Goal: Task Accomplishment & Management: Complete application form

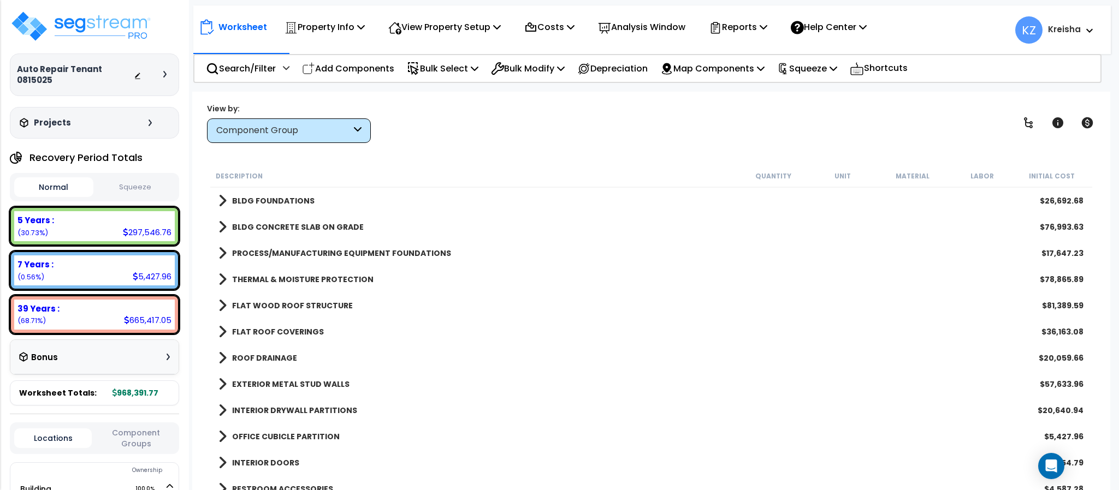
drag, startPoint x: 1002, startPoint y: 110, endPoint x: 384, endPoint y: 447, distance: 703.5
click at [1002, 110] on div "View by: Component Group High to Low (Total Cost)" at bounding box center [651, 123] width 896 height 40
click at [1026, 121] on icon at bounding box center [1028, 122] width 13 height 13
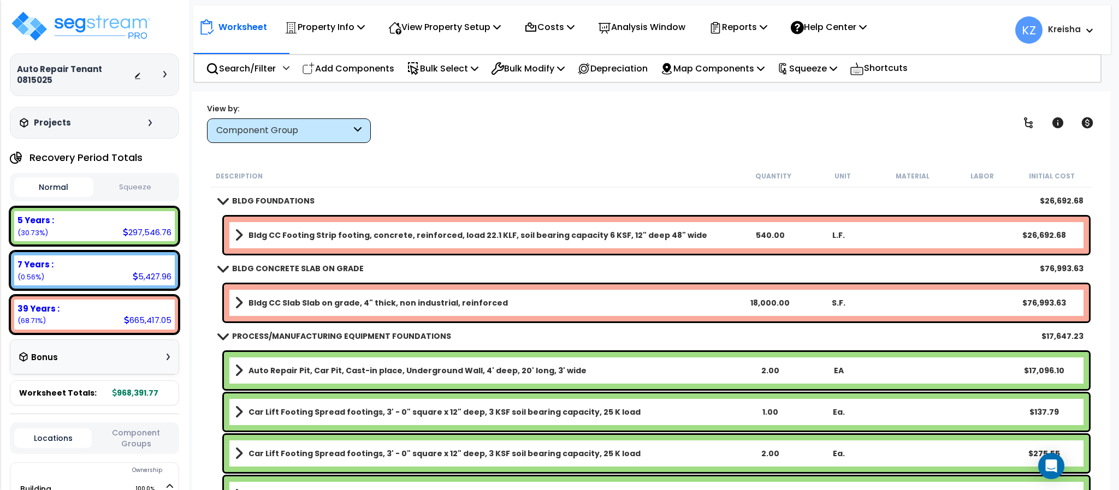
click at [967, 103] on div "View by: Component Group High to Low (Total Cost)" at bounding box center [651, 123] width 896 height 40
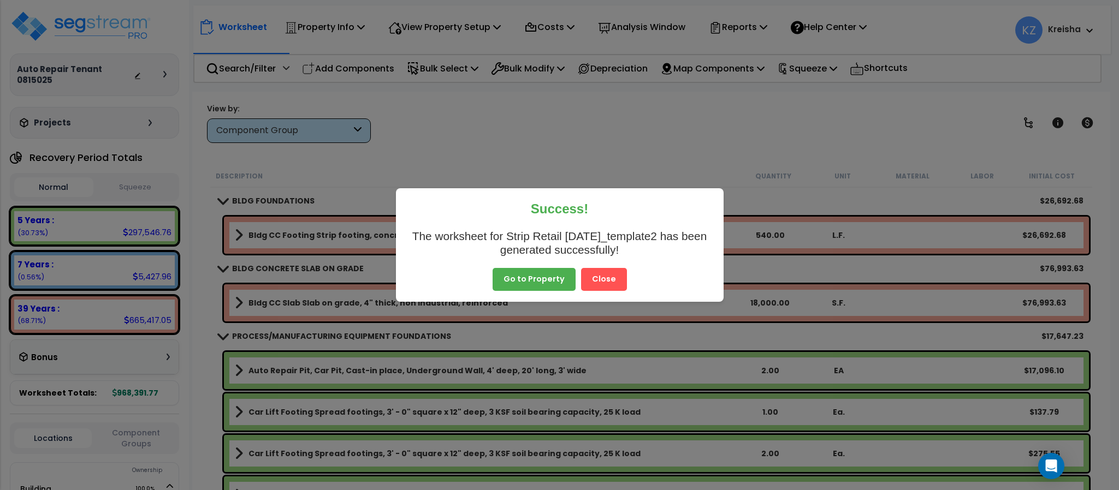
click at [601, 283] on button "Close" at bounding box center [604, 279] width 46 height 23
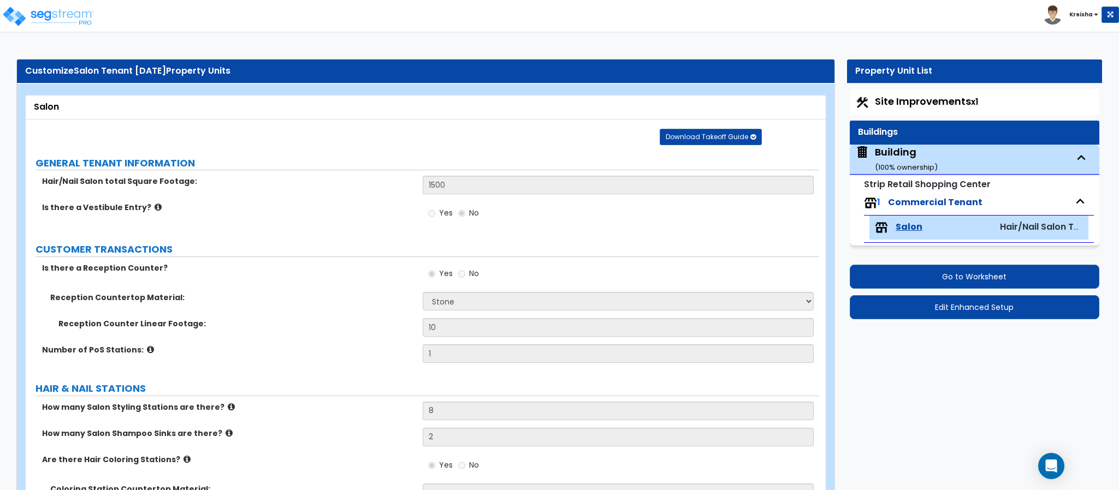
select select "3"
select select "2"
select select "6"
select select "3"
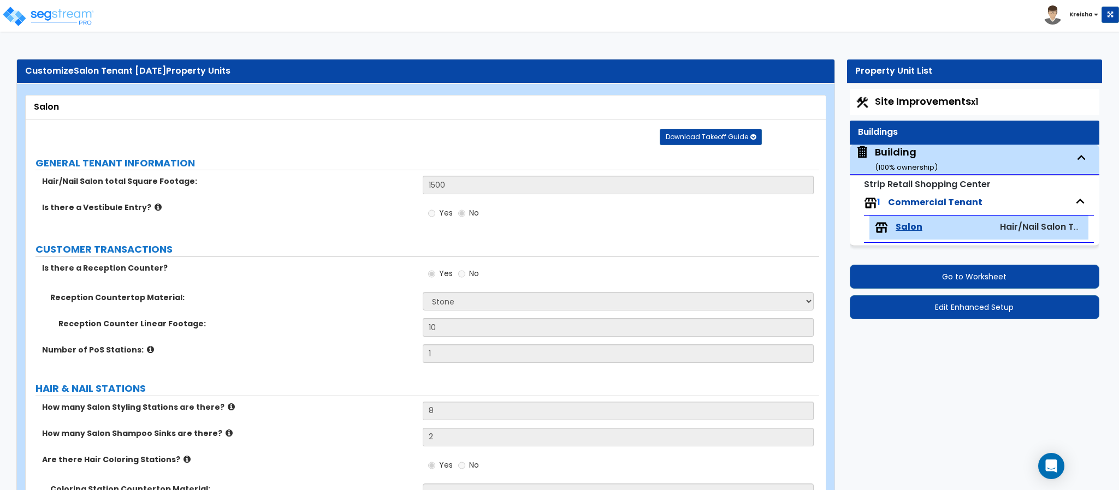
select select "1"
select select "2"
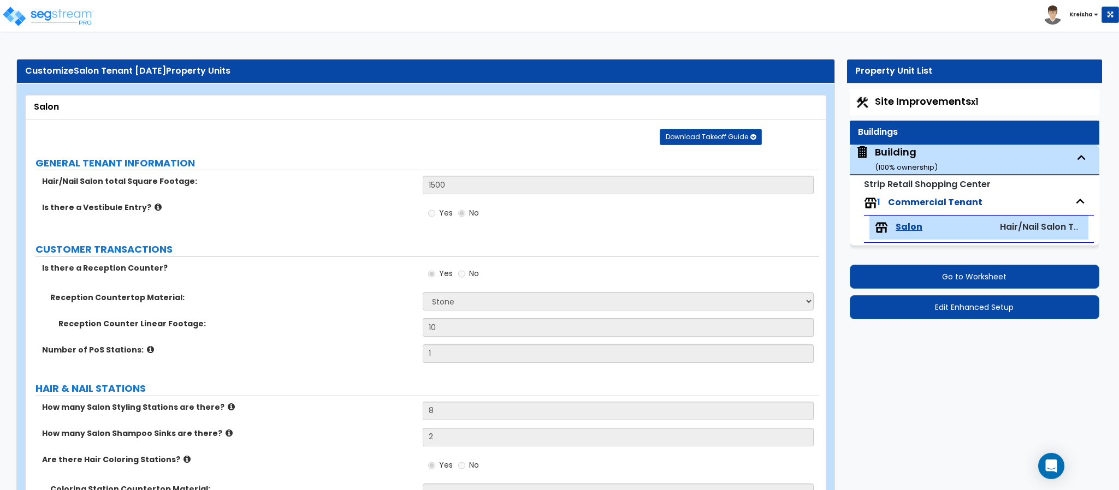
select select "2"
select select "1"
select select "2"
select select "1"
select select "6"
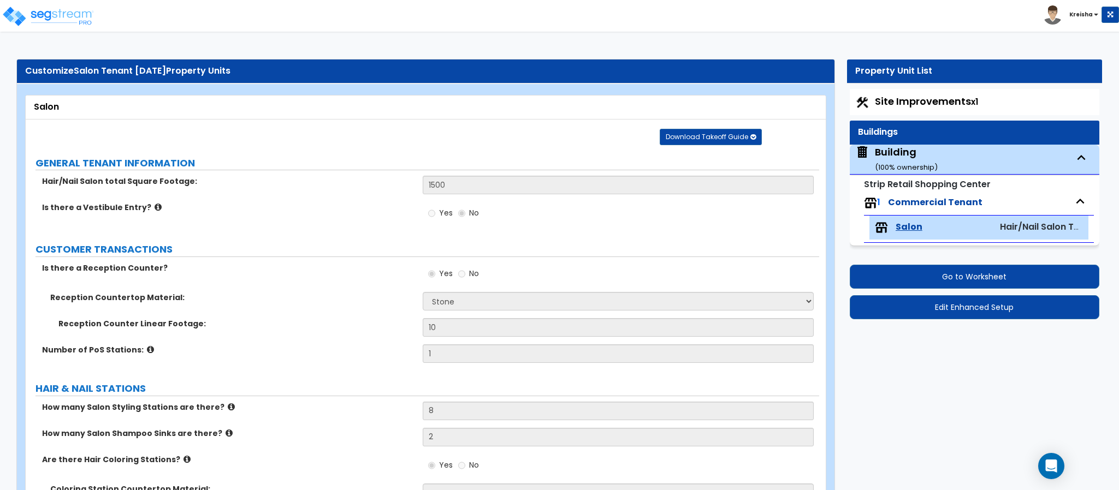
select select "1"
select select "3"
select select "1"
select select "2"
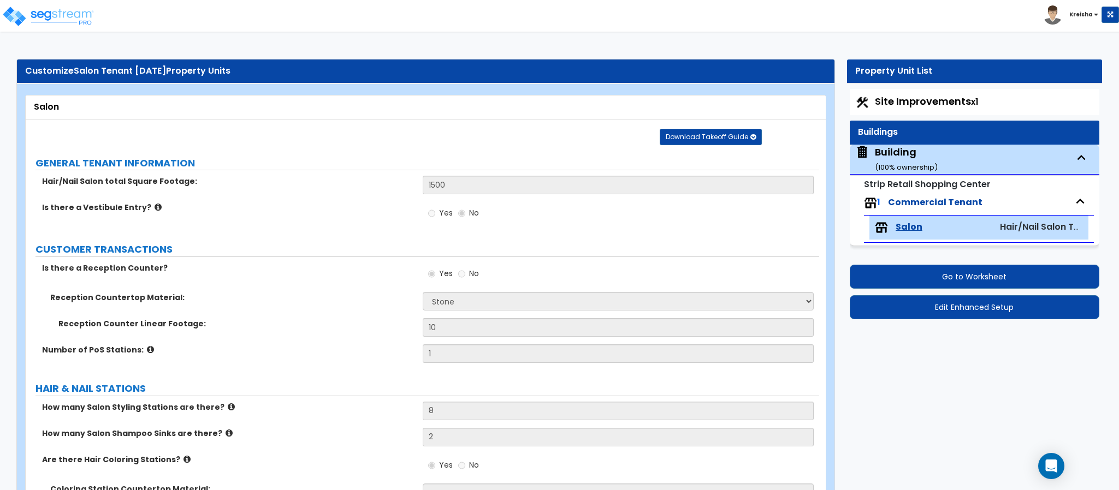
select select "2"
select select "1"
select select "2"
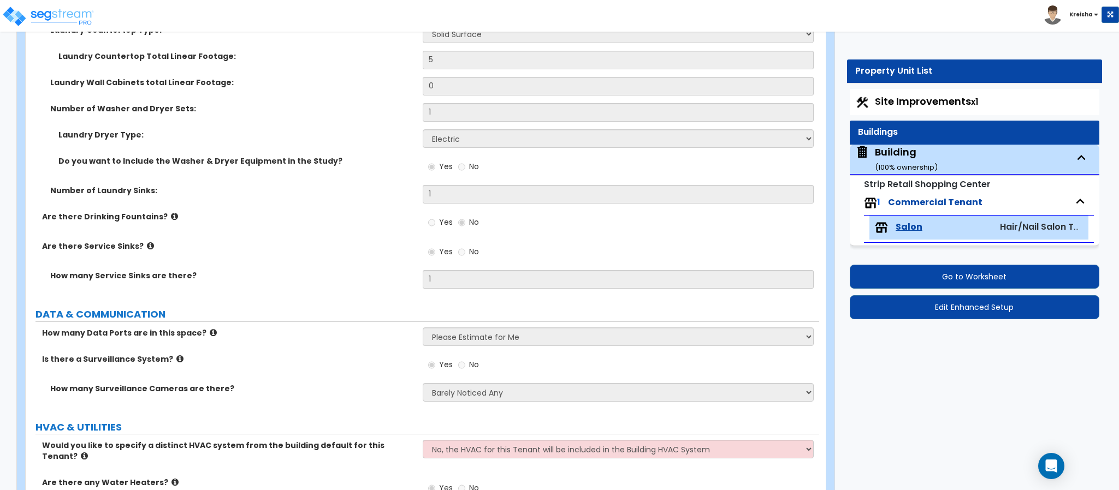
scroll to position [3116, 0]
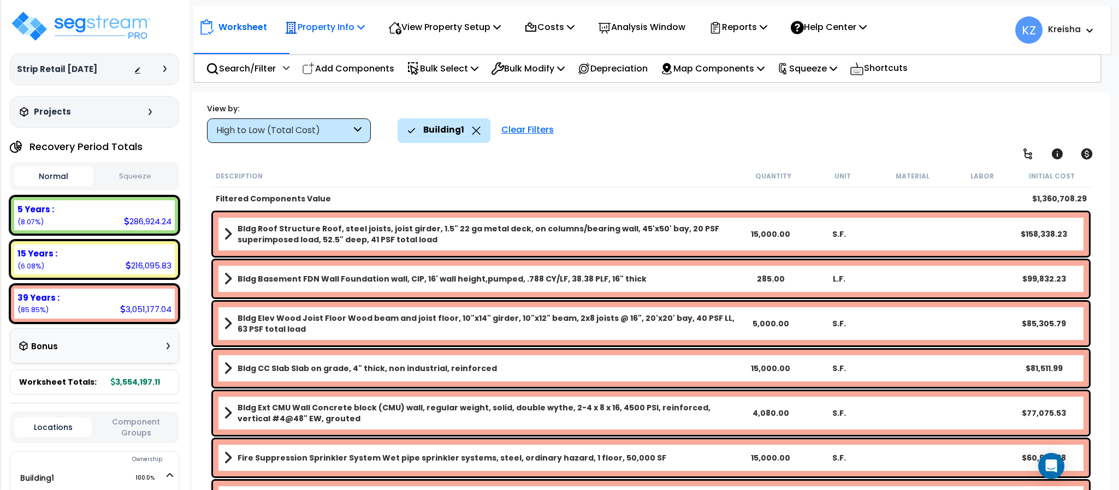
click at [341, 16] on div "Property Info" at bounding box center [325, 27] width 80 height 26
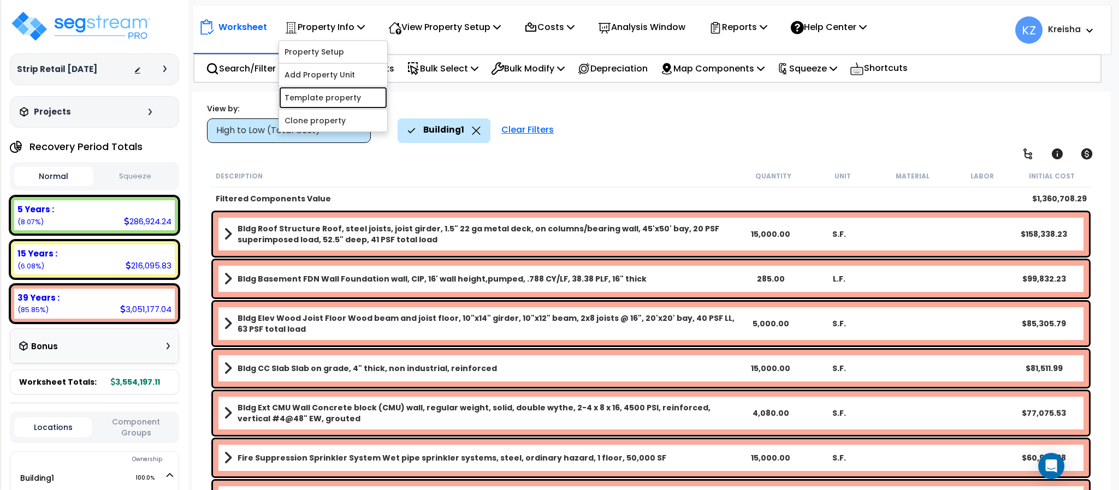
click at [333, 100] on link "Template property" at bounding box center [333, 98] width 108 height 22
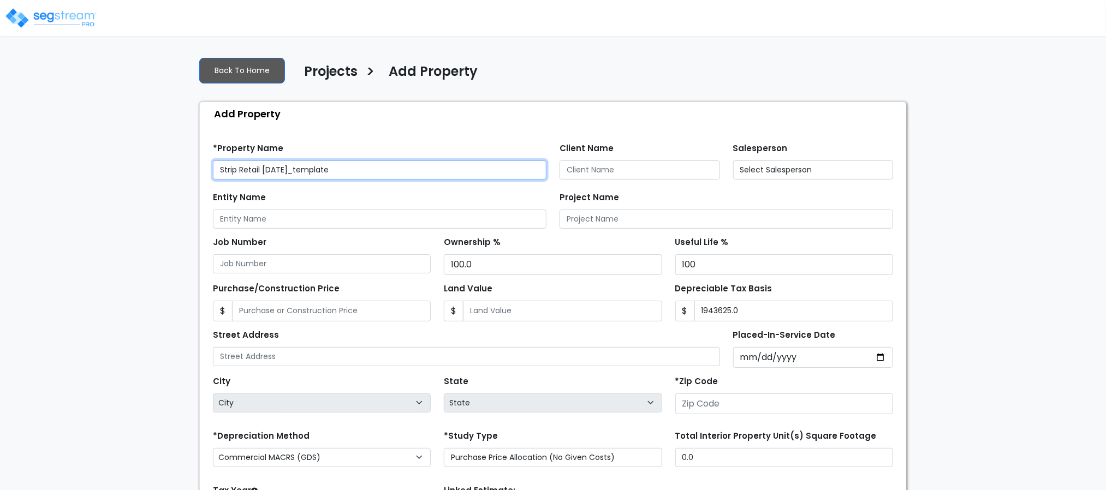
type input "80206"
select select "2023"
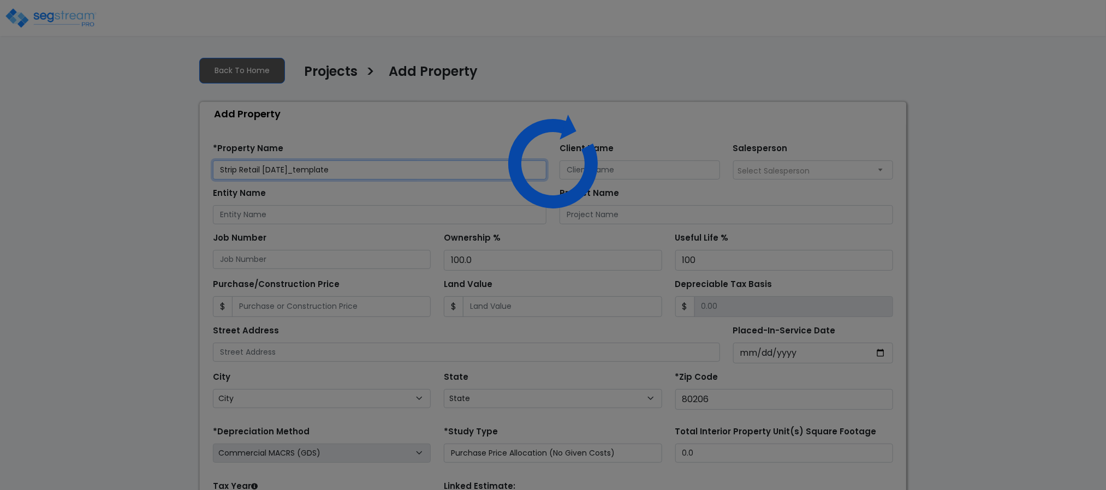
select select "CO"
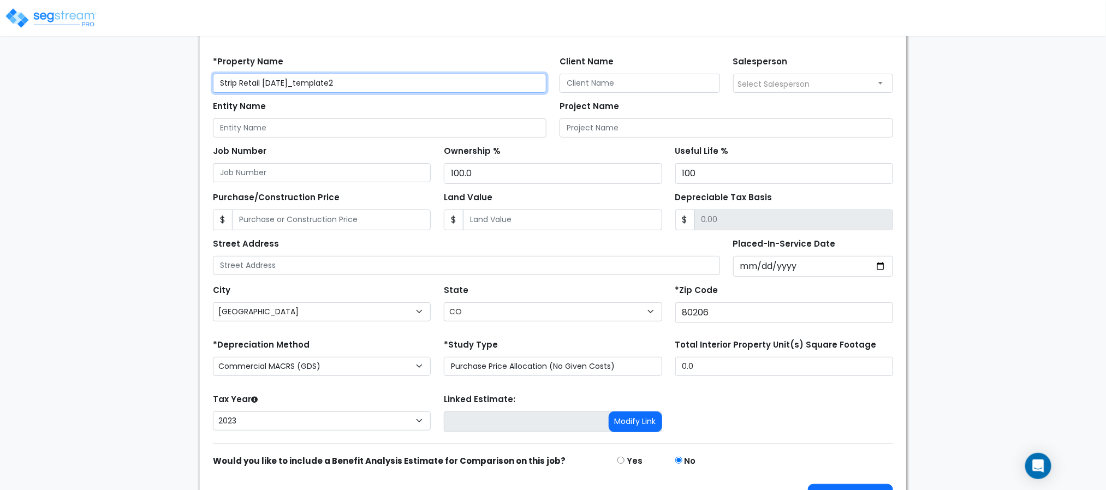
scroll to position [123, 0]
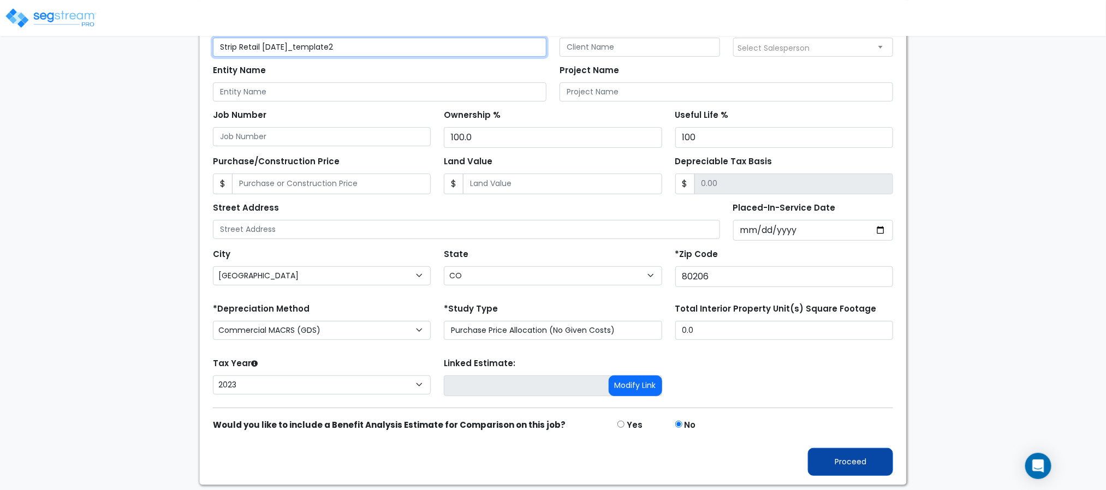
type input "Strip Retail [DATE]_template2"
click at [840, 467] on button "Proceed" at bounding box center [850, 462] width 85 height 28
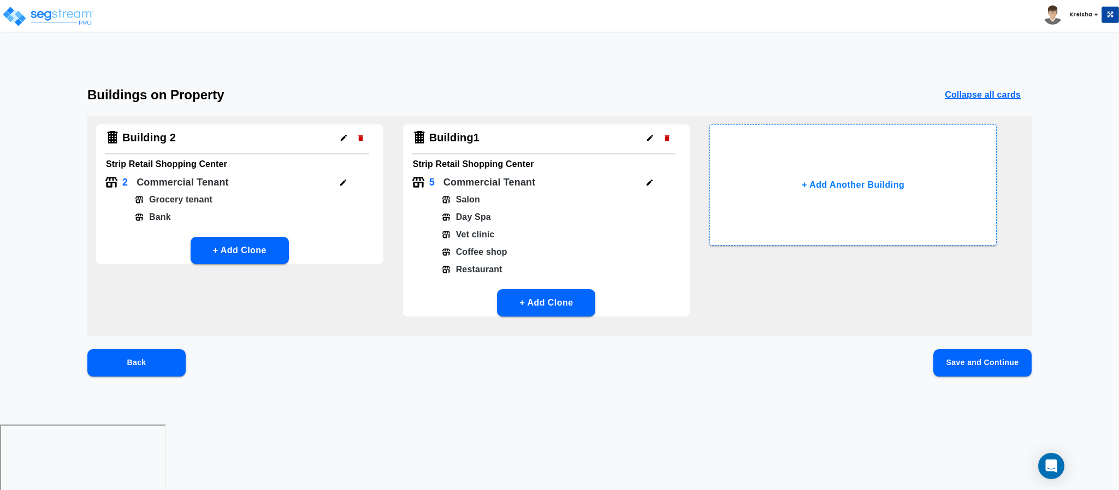
click at [1008, 357] on button "Save and Continue" at bounding box center [982, 362] width 98 height 27
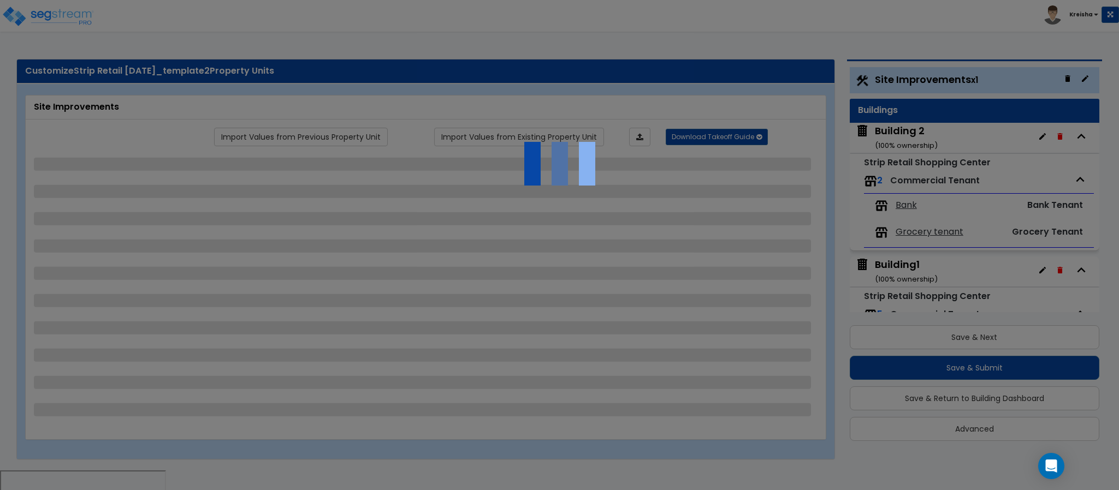
select select "2"
select select "1"
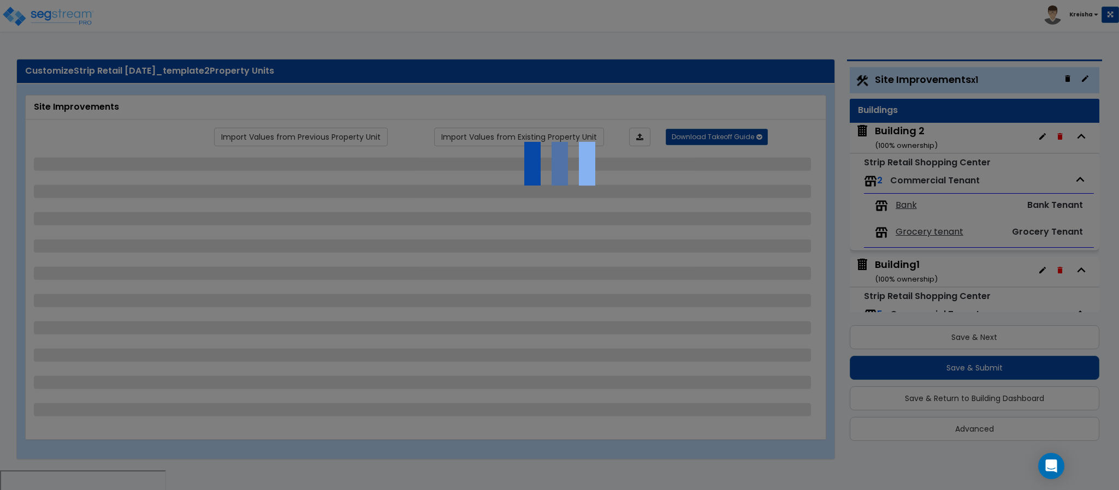
select select "1"
select select "3"
select select "1"
select select "2"
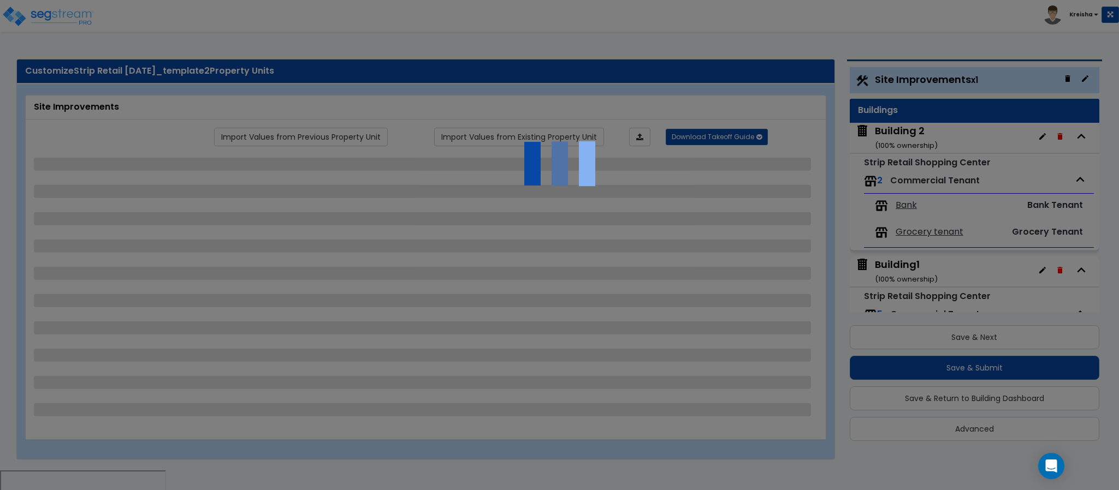
select select "1"
select select "9"
select select "4"
select select "1"
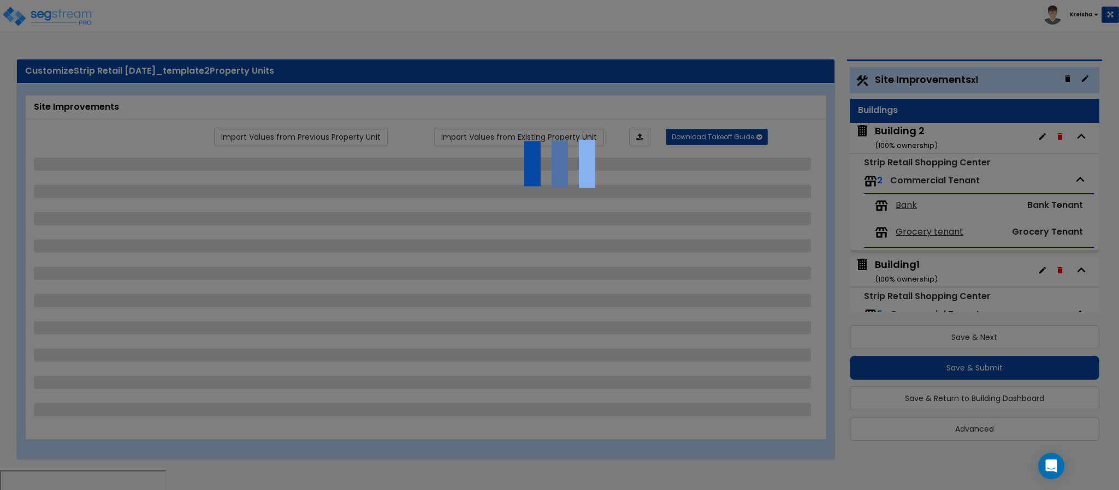
select select "1"
select select "3"
select select "2"
select select "1"
select select "5"
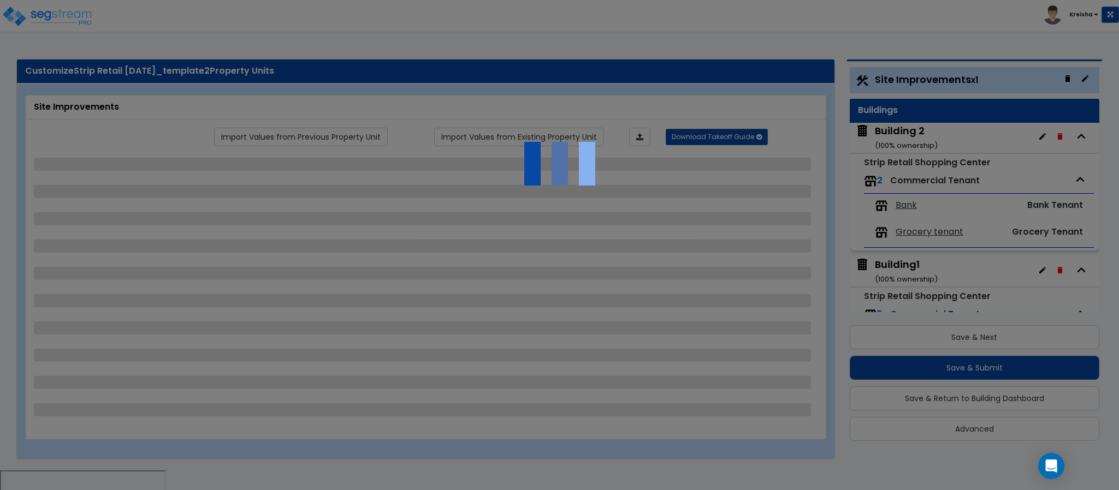
select select "2"
select select "1"
select select "2"
select select "6"
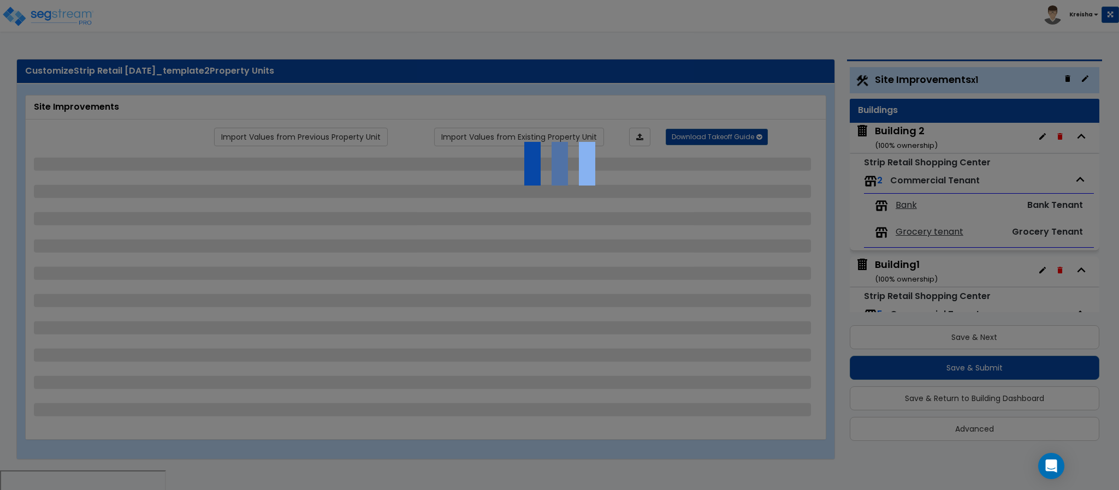
select select "1"
select select "2"
select select "5"
select select "1"
select select "16"
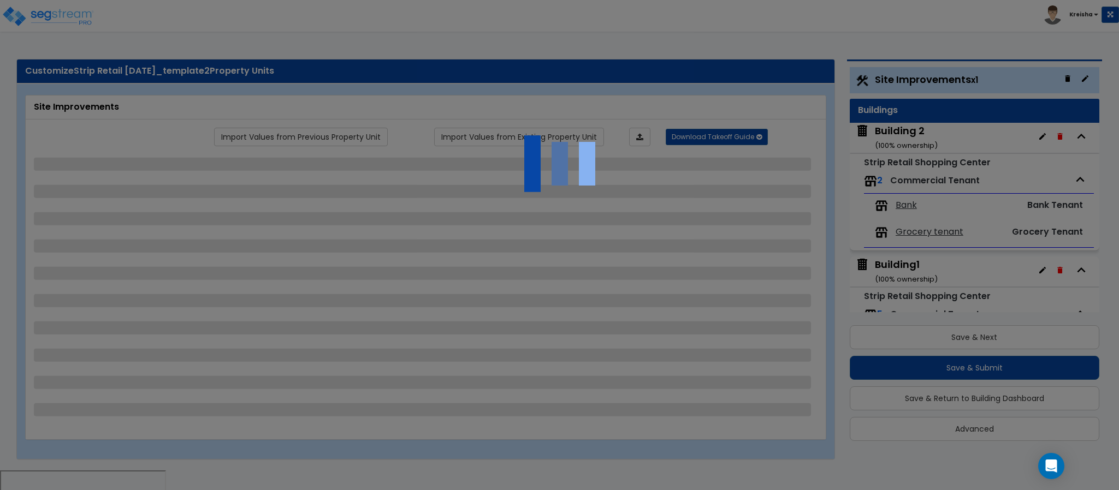
select select "1"
select select "5"
select select "1"
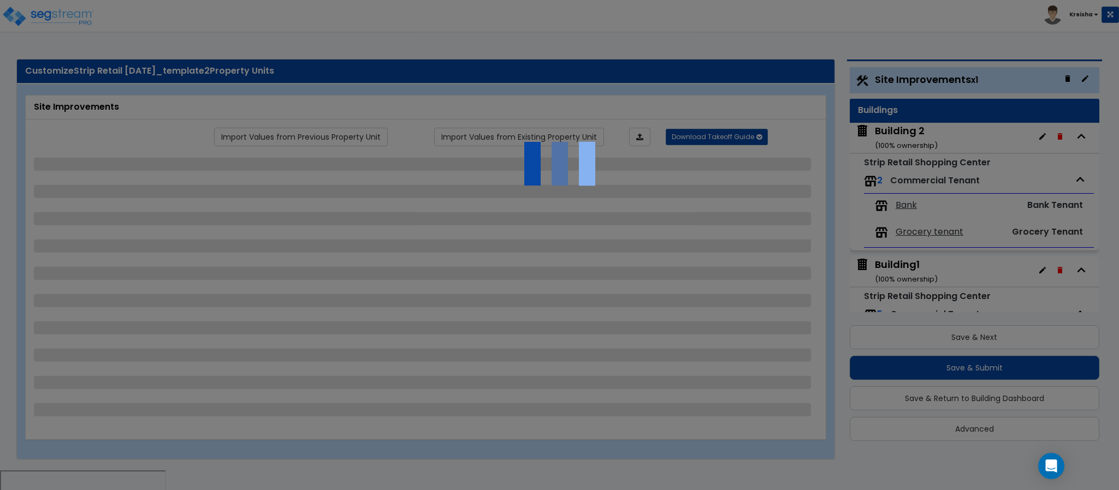
select select "1"
select select "2"
select select "1"
select select "3"
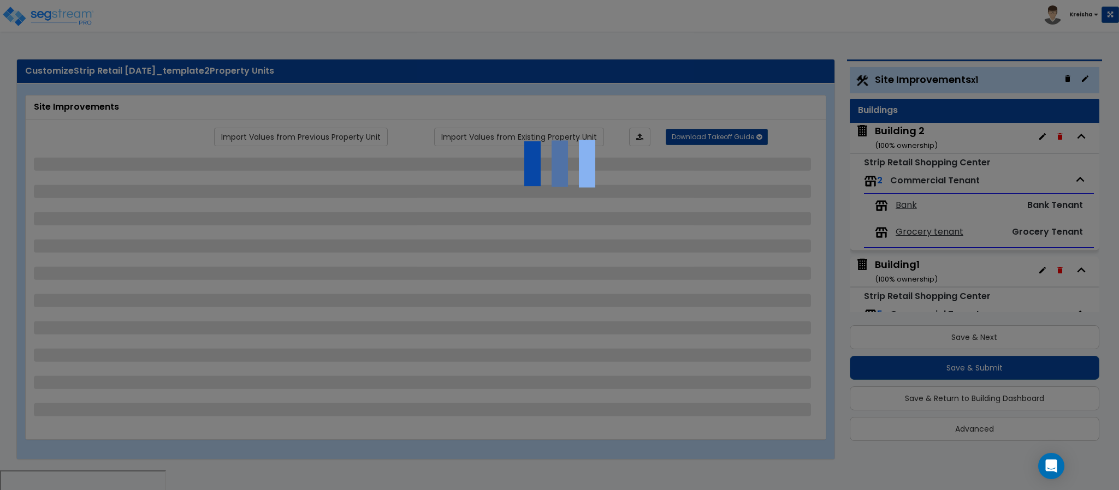
select select "1"
select select "2"
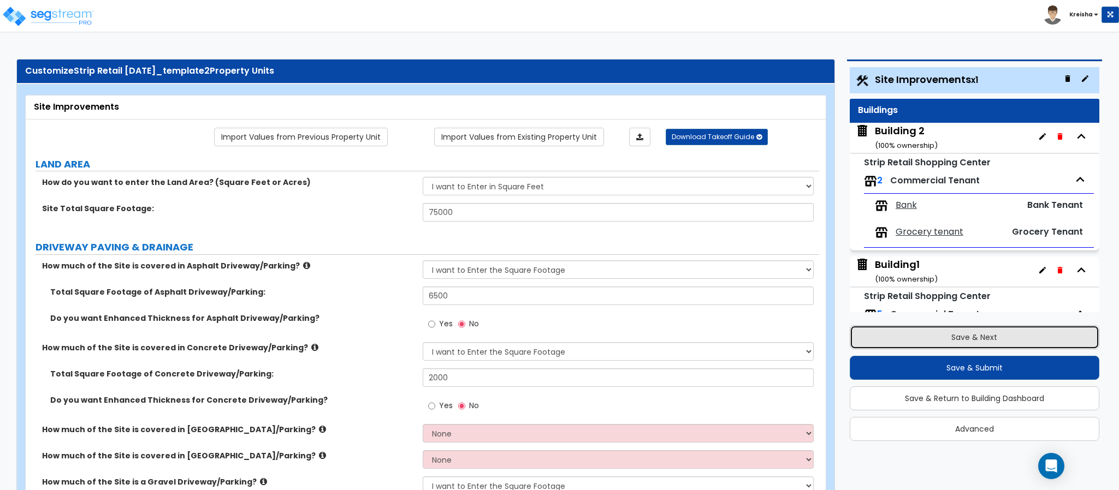
click at [912, 340] on button "Save & Next" at bounding box center [975, 337] width 250 height 24
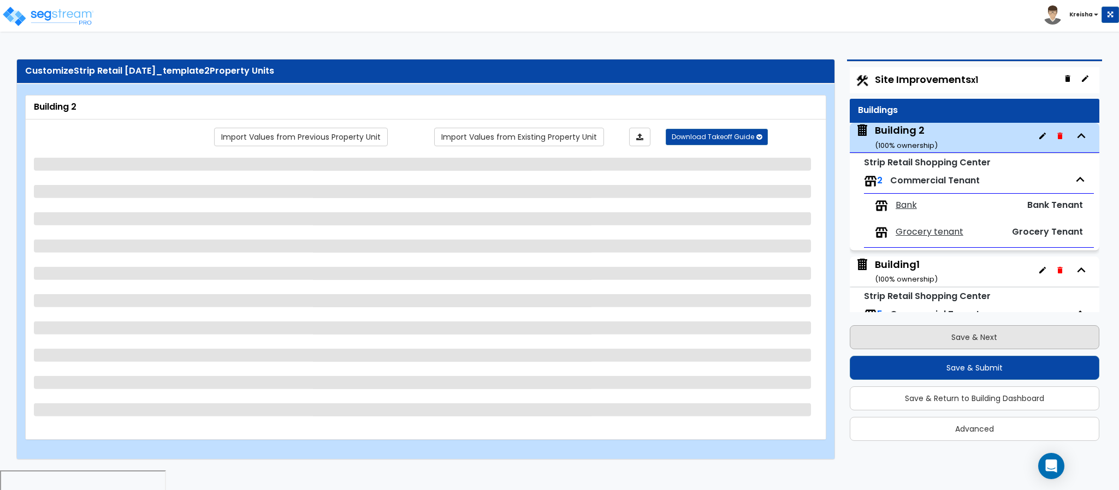
scroll to position [56, 0]
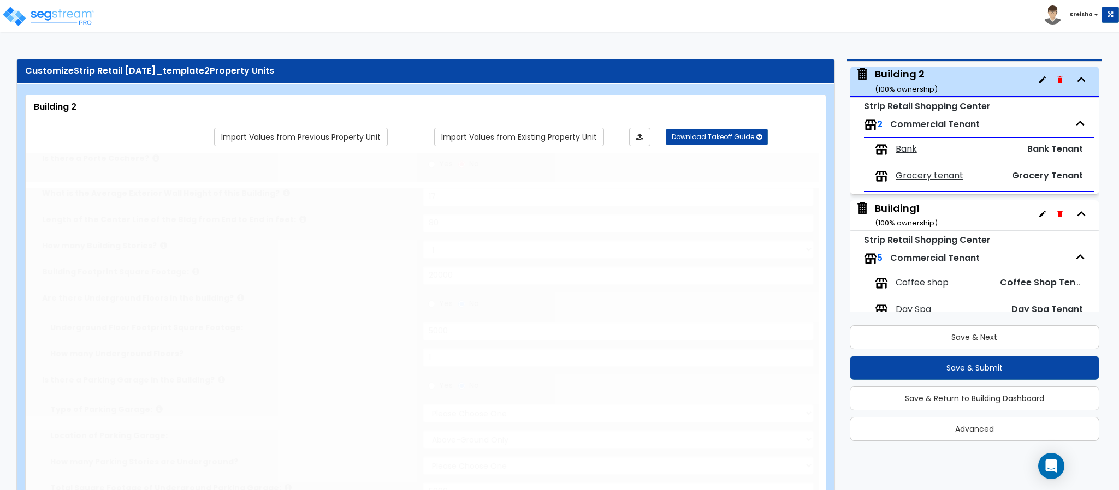
type input "17"
type input "80"
type input "20000"
radio input "true"
type input "5000"
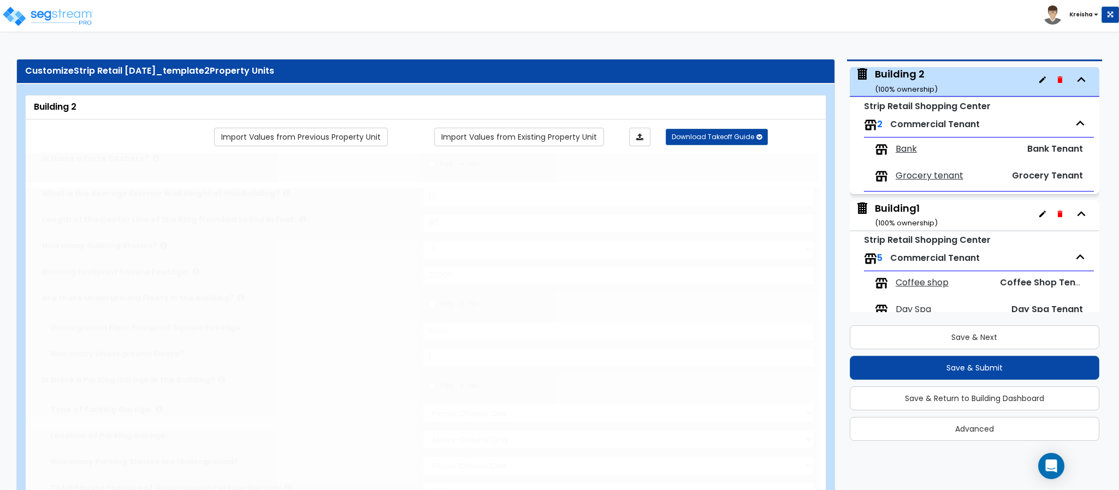
type input "1"
radio input "true"
select select "1"
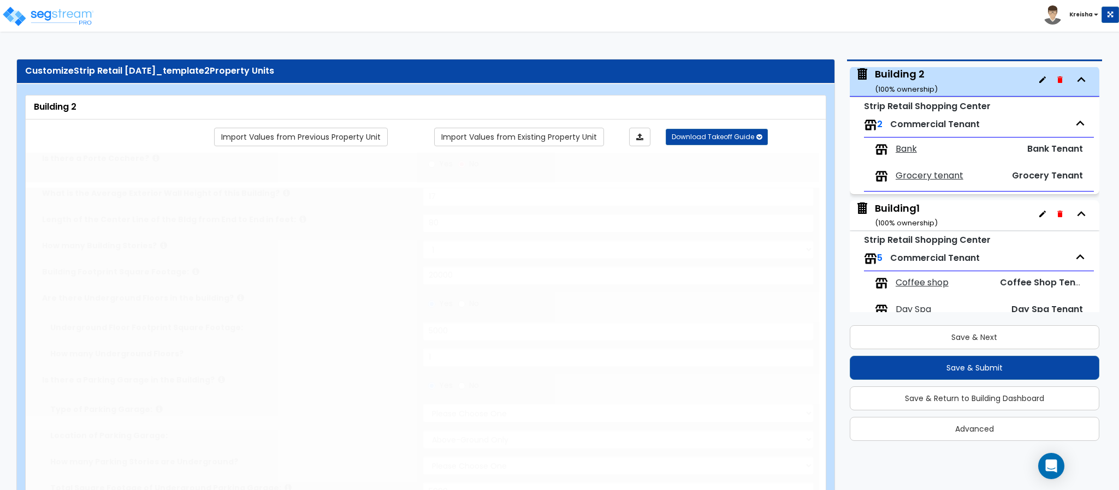
type input "5000"
radio input "true"
select select "1"
select select "2"
type input "4"
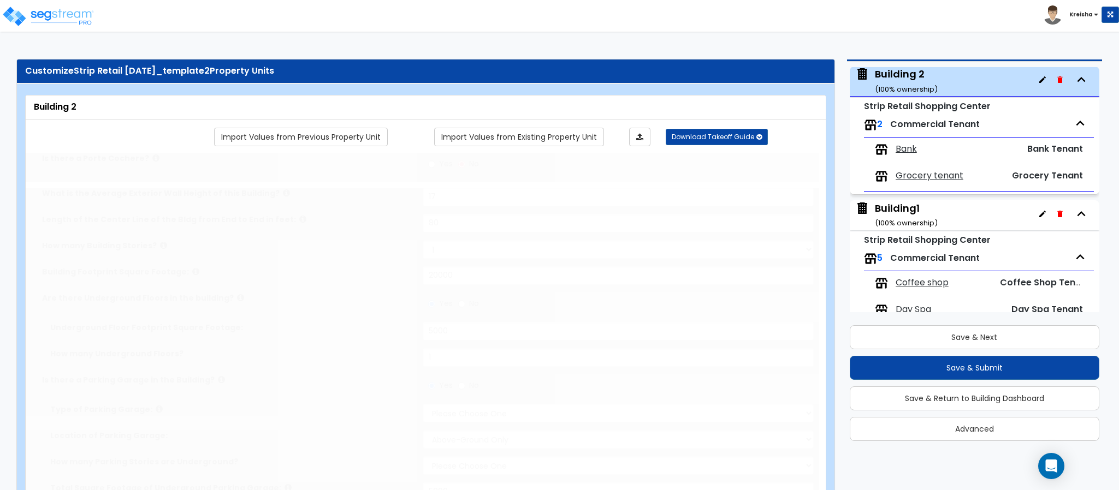
radio input "true"
select select "1"
type input "20"
select select "6"
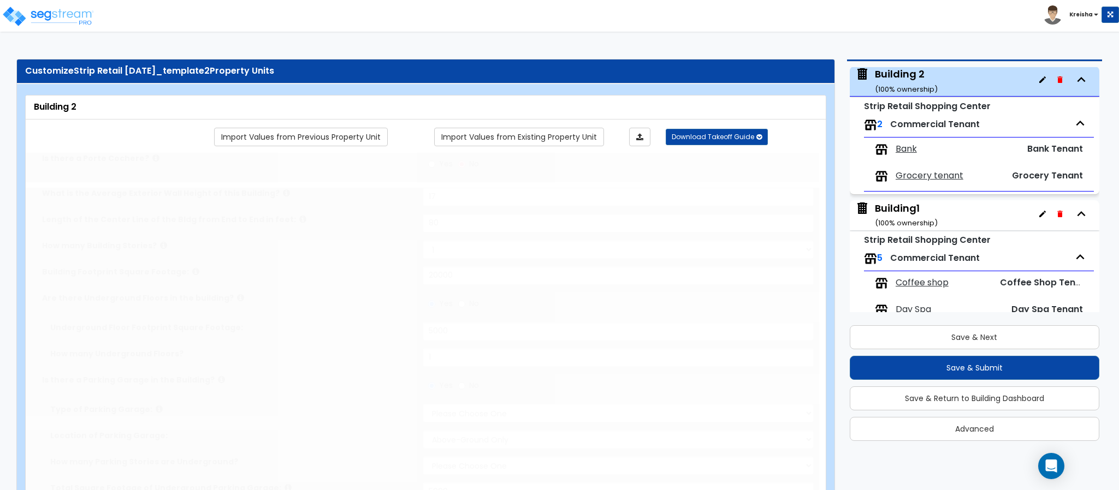
select select "1"
select select "3"
select select "1"
type input "20"
select select "7"
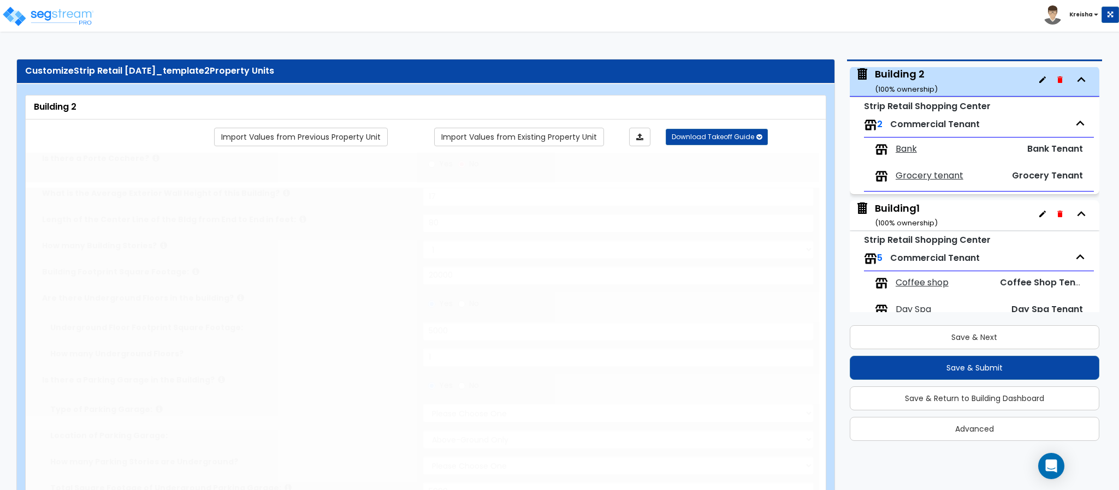
type input "60"
select select "9"
select select "2"
select select "1"
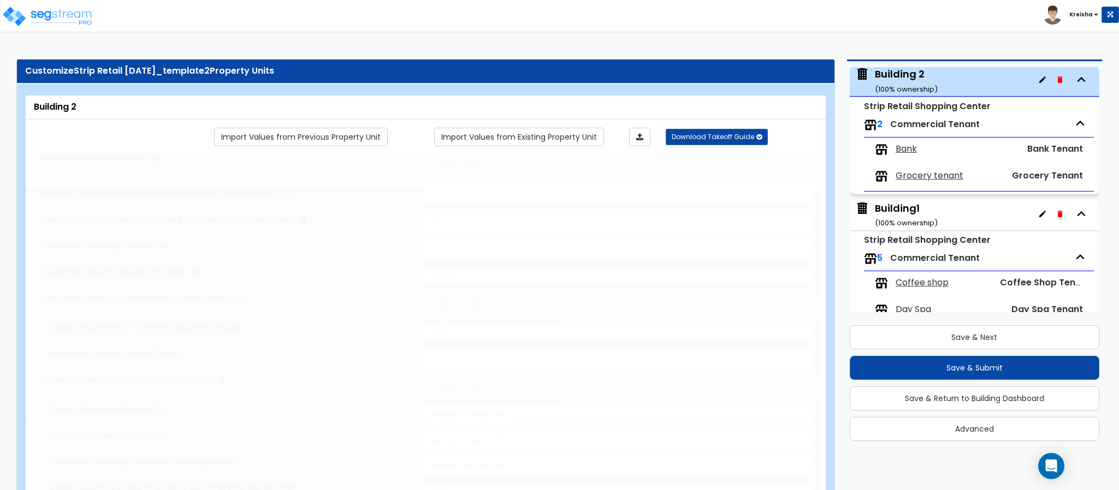
radio input "true"
select select "2"
type input "90"
radio input "true"
select select "2"
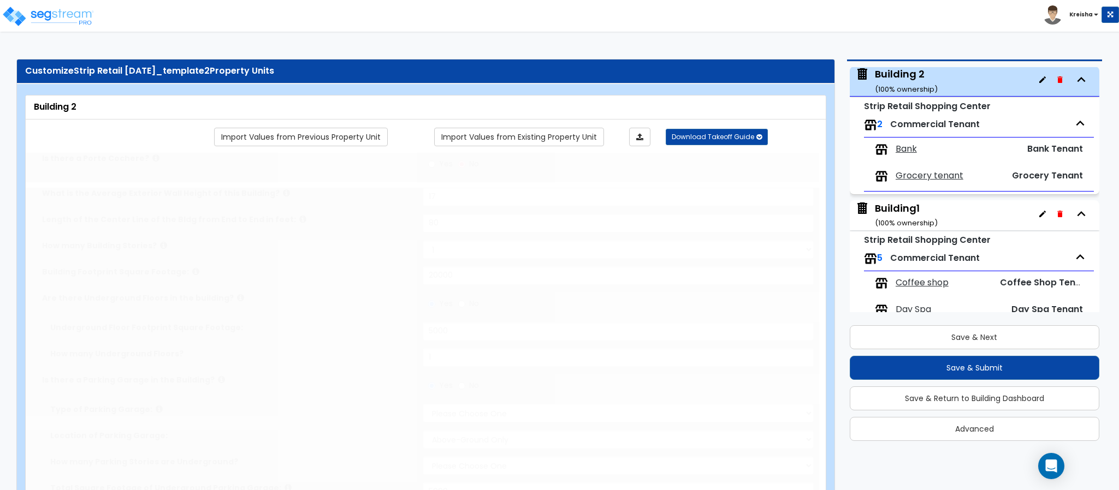
type input "1"
radio input "true"
select select "2"
type input "40"
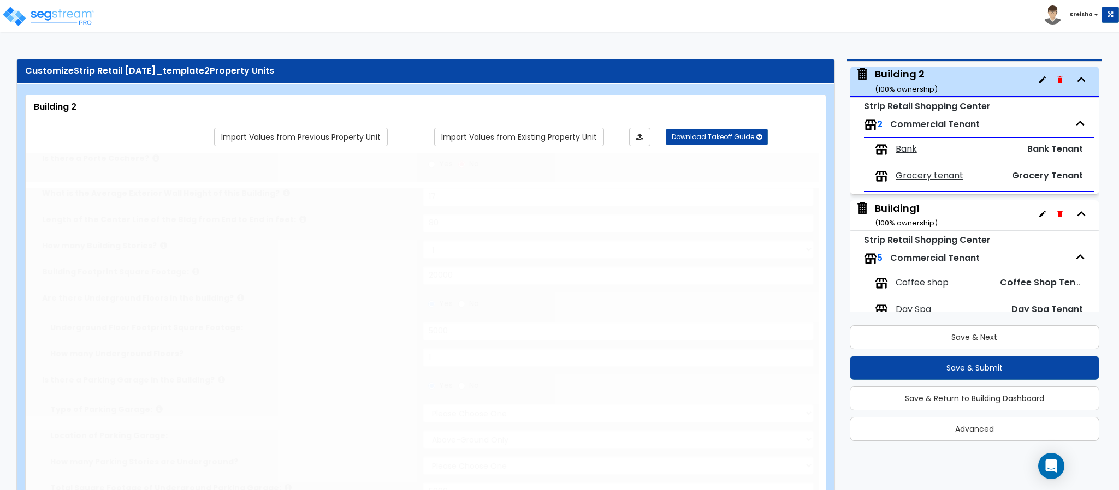
radio input "true"
type input "25"
radio input "true"
type input "4"
type input "2"
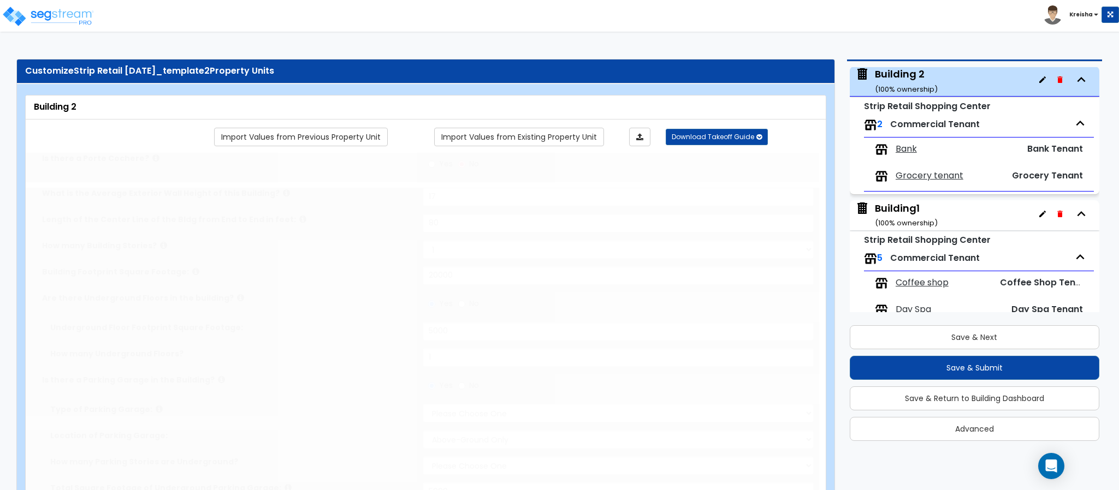
type input "3"
type input "2"
radio input "true"
select select "1"
type input "1"
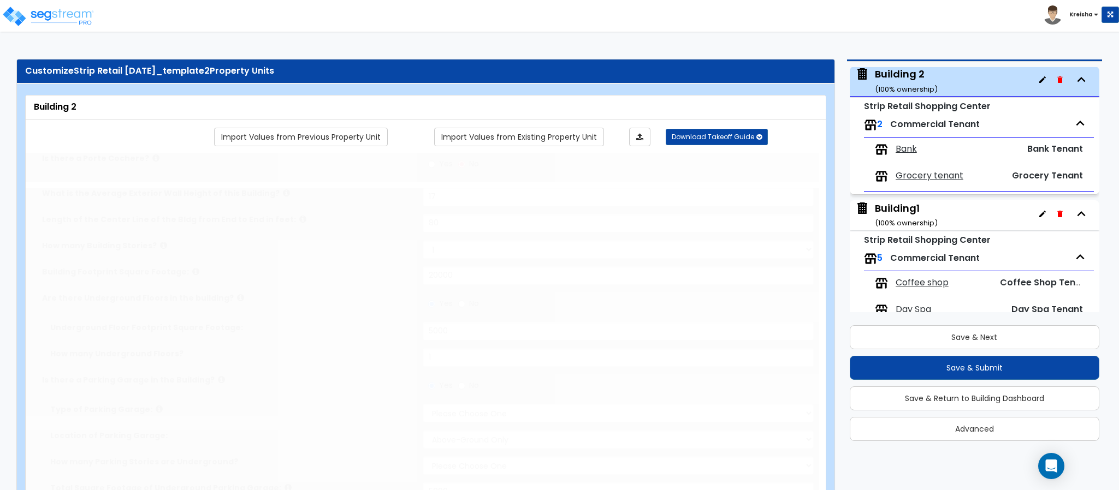
radio input "true"
type input "15"
type input "80"
type input "7"
type input "8"
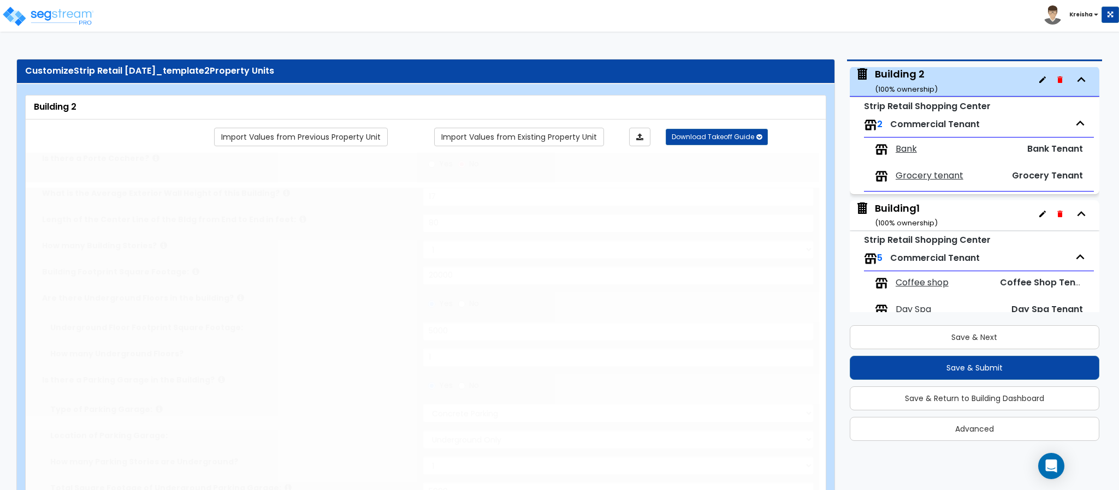
select select "2"
select select "1"
radio input "true"
type input "2"
type input "1"
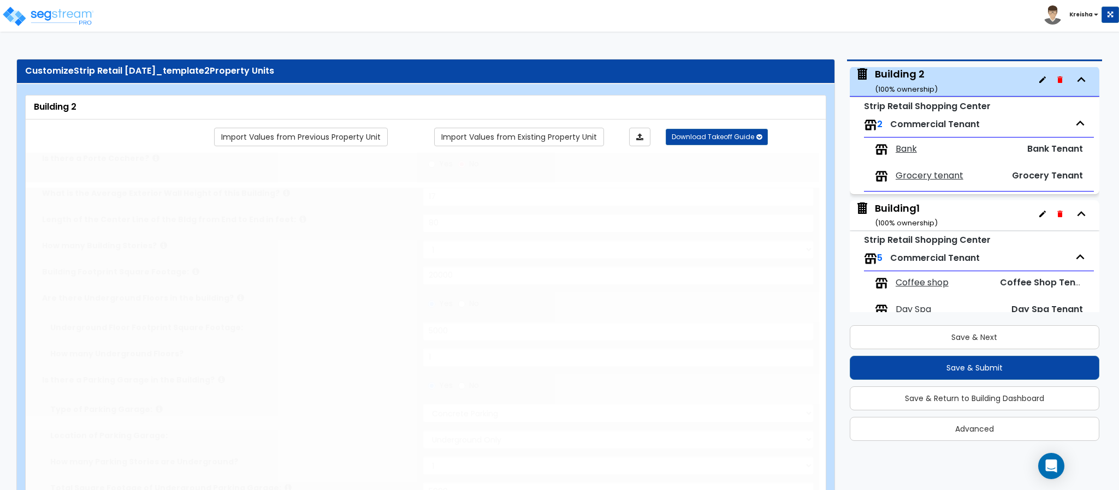
type input "1"
radio input "true"
type input "2"
radio input "true"
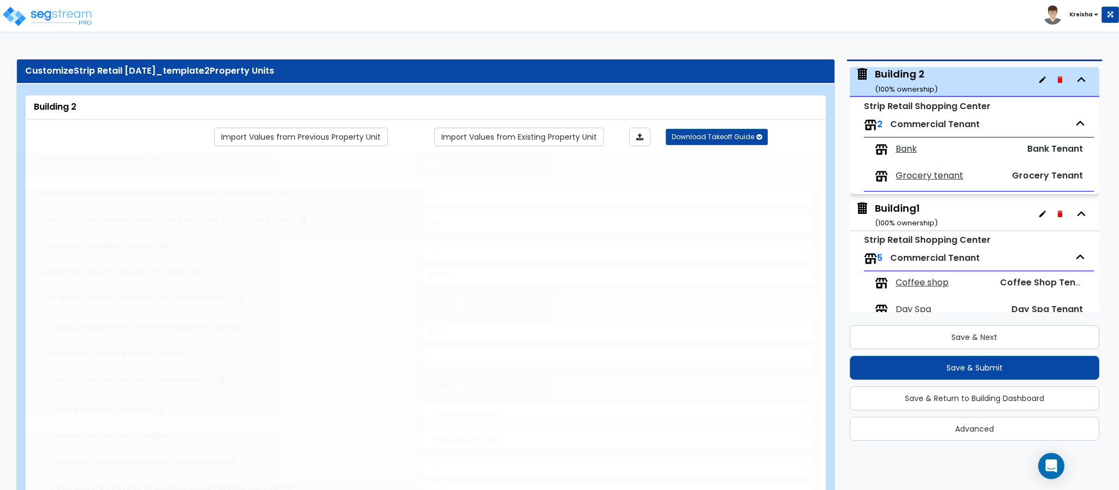
select select "1"
select select "2"
type input "1"
select select "2"
radio input "true"
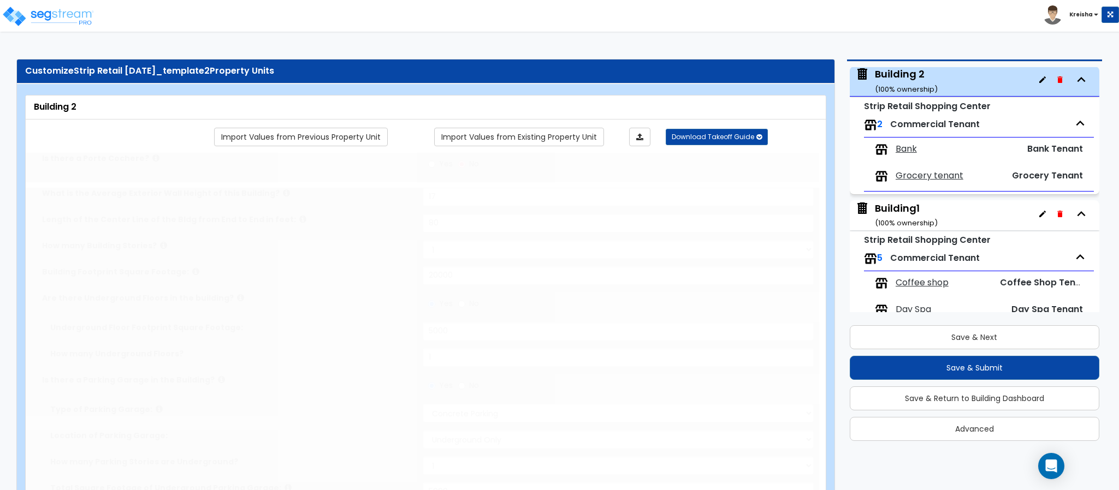
select select "3"
type input "15"
radio input "true"
type input "120"
radio input "true"
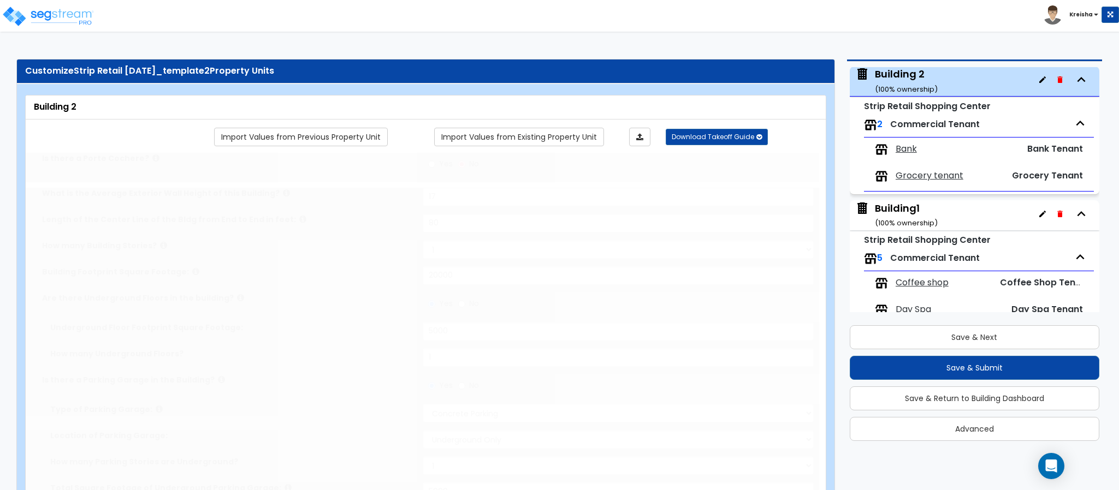
select select "2"
type input "3"
radio input "true"
select select "1"
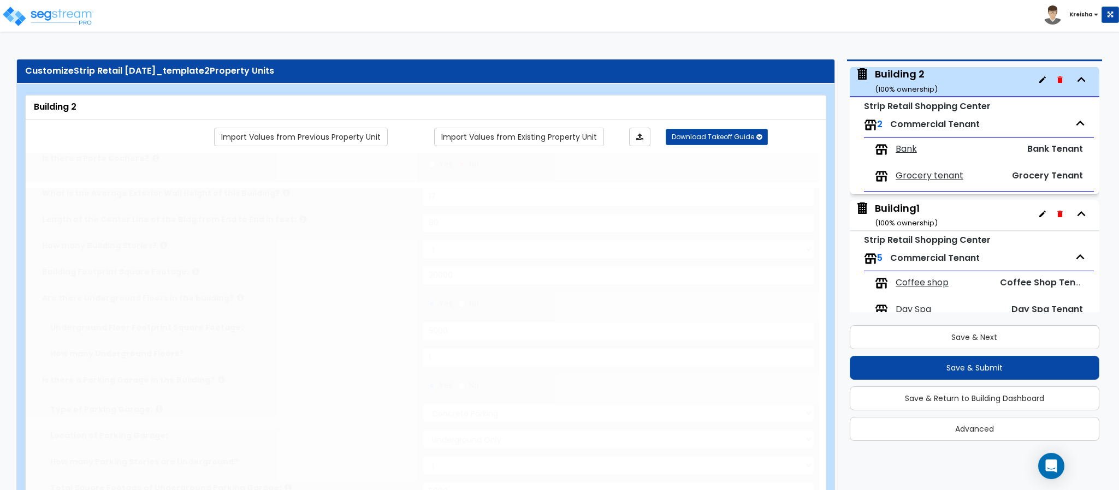
select select "2"
radio input "true"
select select "1"
type input "57"
radio input "true"
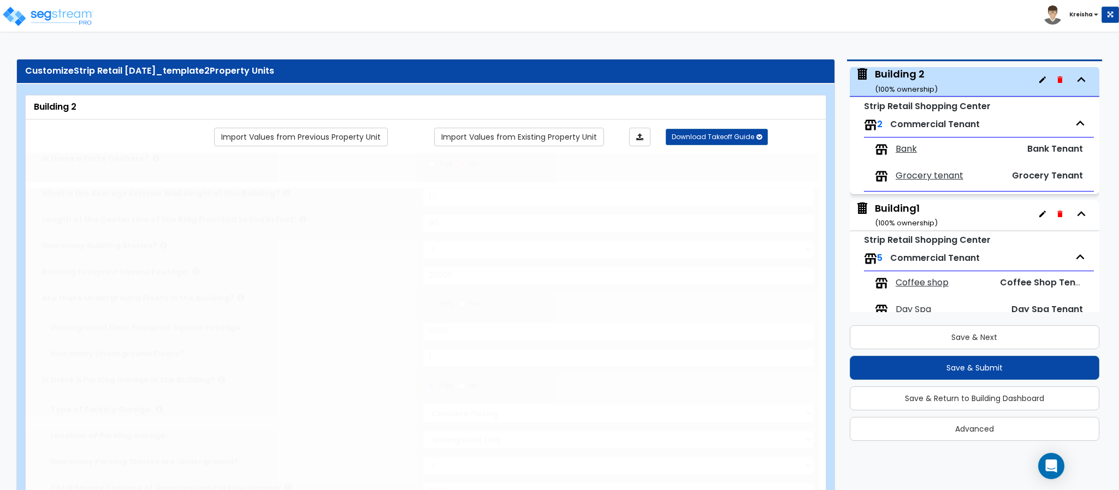
select select "2"
select select "1"
type input "222"
select select "2"
select select "1"
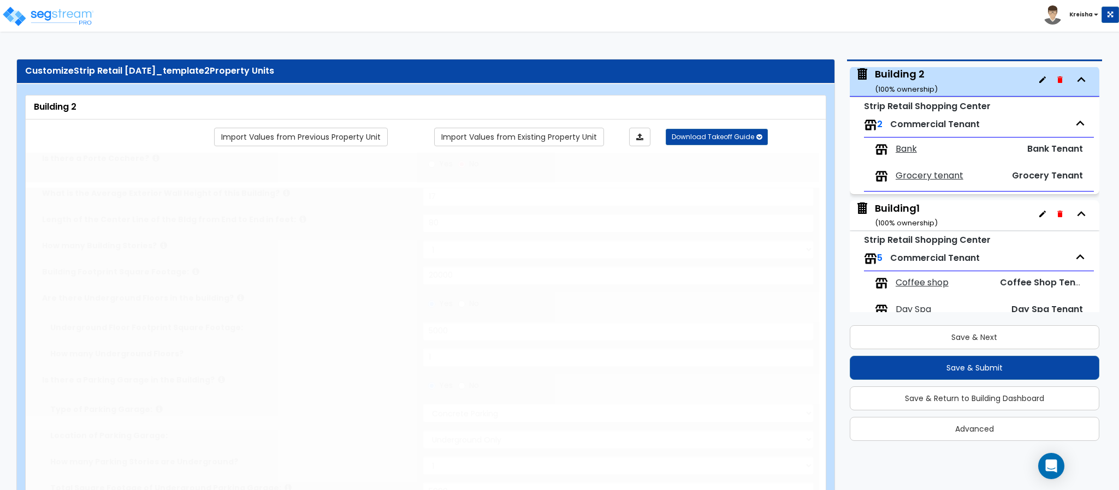
type input "50"
select select "6"
select select "1"
select select "2"
radio input "true"
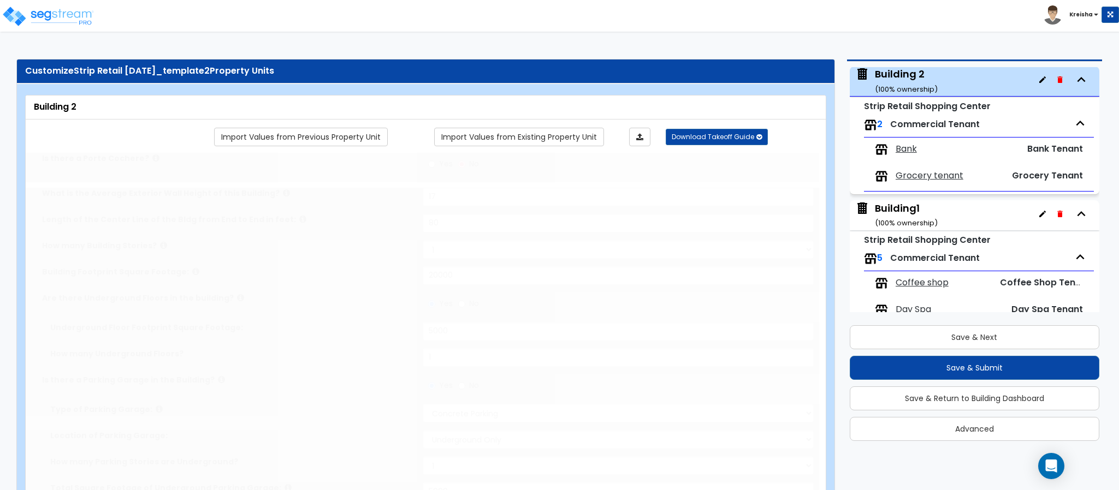
type input "12"
type input "3"
radio input "true"
type input "4"
radio input "true"
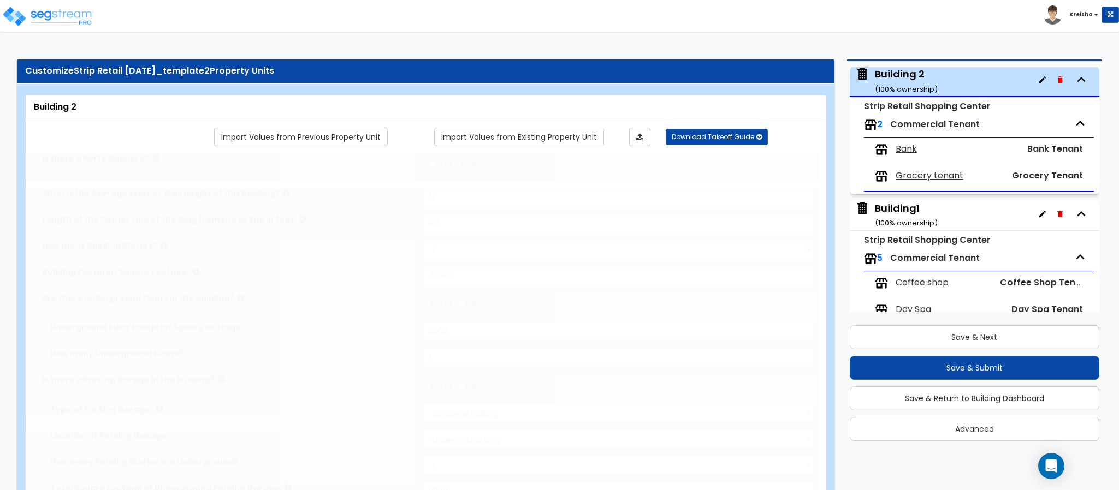
type input "80"
radio input "true"
type input "1"
type input "120"
select select "4"
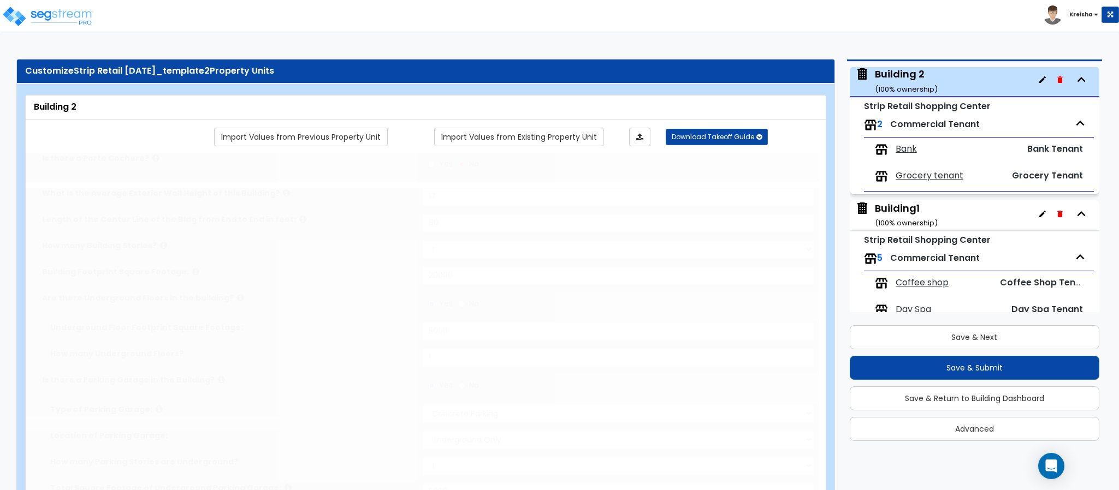
type input "7"
type input "1"
select select "1"
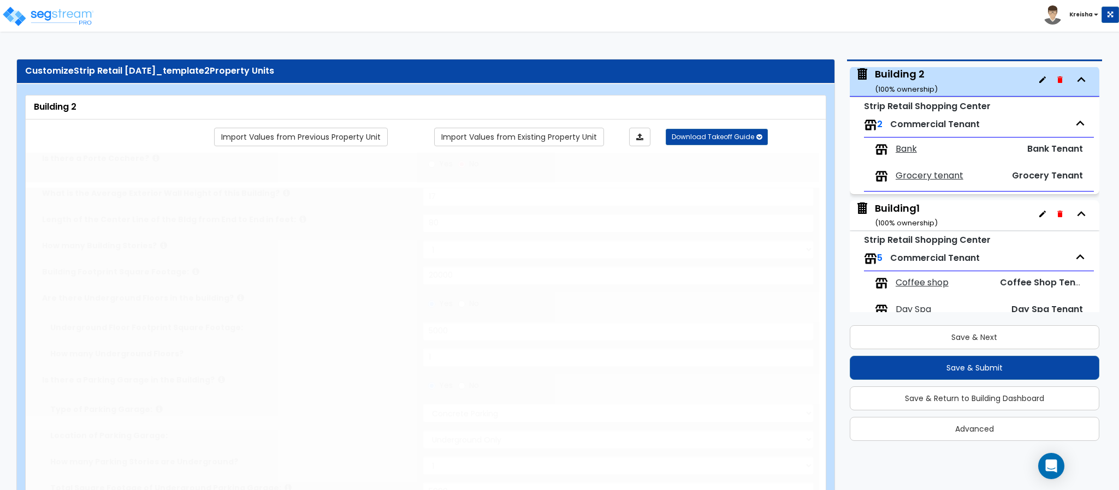
type input "1"
radio input "true"
type input "1"
radio input "true"
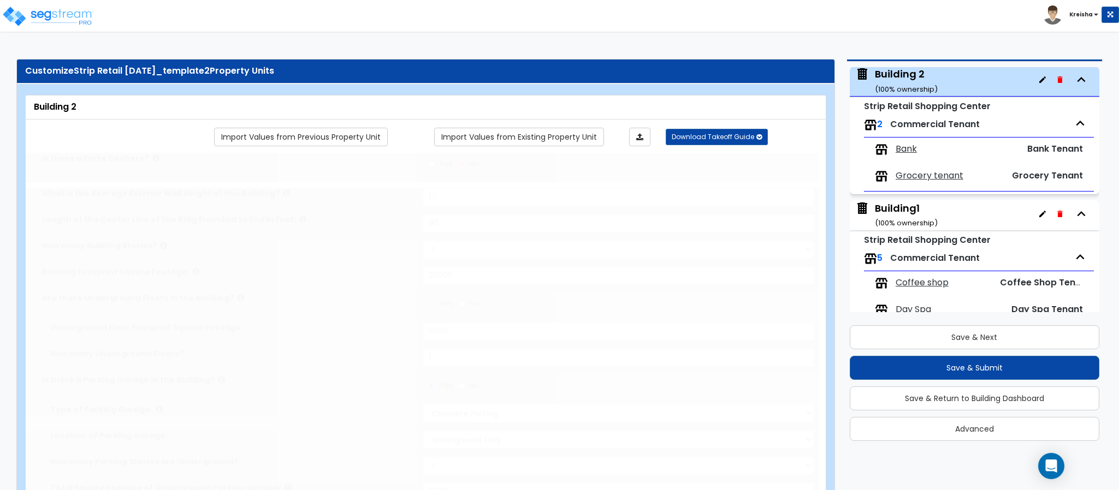
radio input "true"
type input "2"
type input "6"
type input "3"
type input "2"
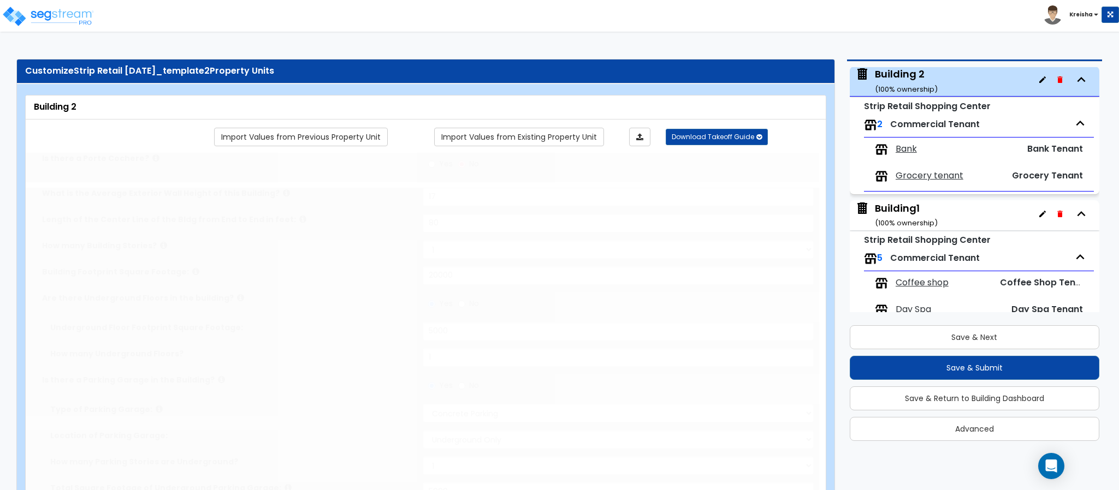
type input "2"
select select "1"
radio input "true"
select select "2"
type input "1"
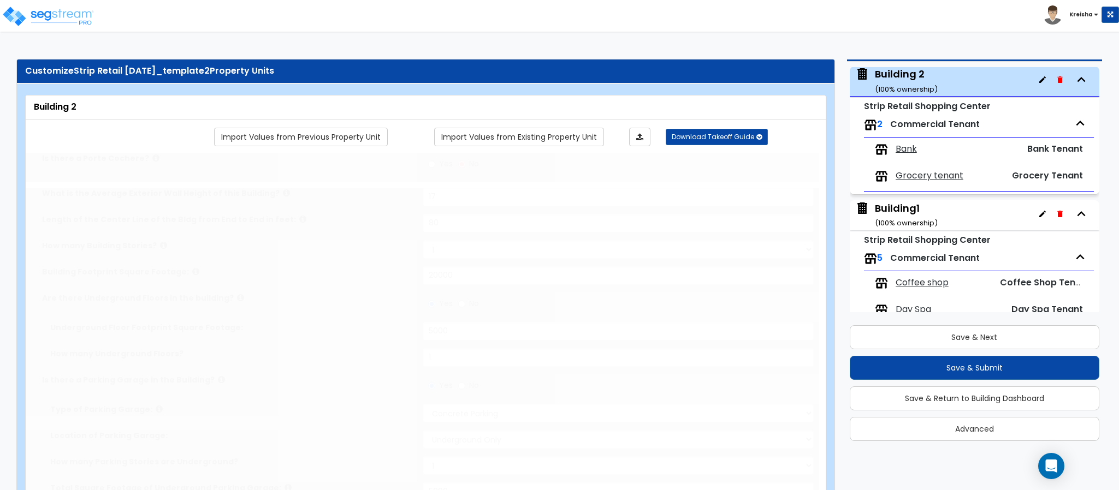
radio input "true"
type input "1"
radio input "true"
select select "2"
type input "60"
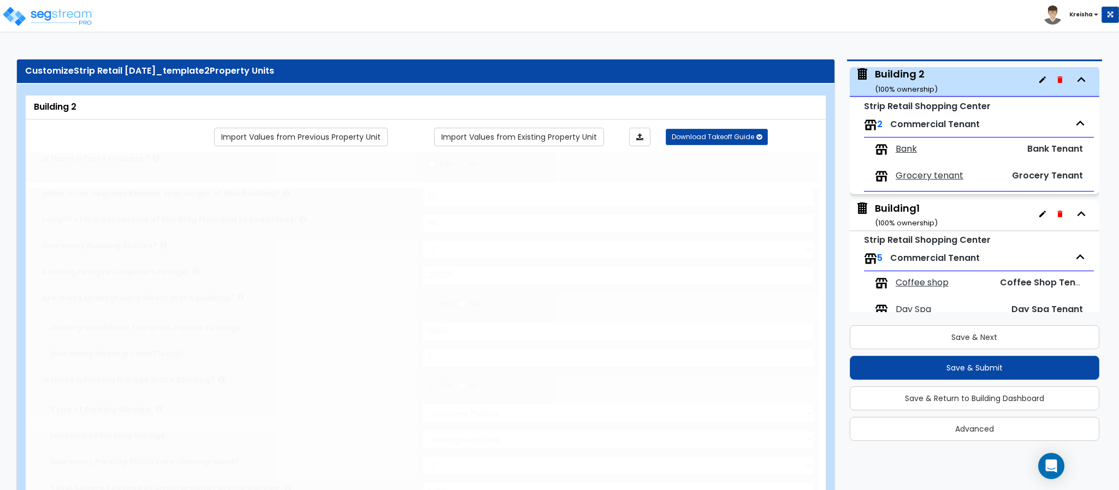
select select "1"
radio input "true"
select select "1"
radio input "true"
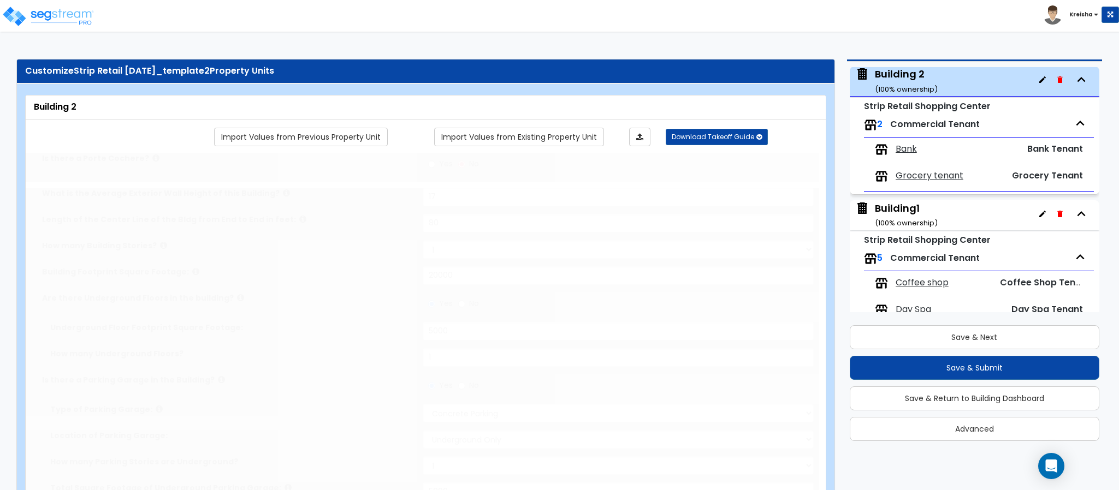
select select "1"
radio input "true"
select select "2"
select select "1"
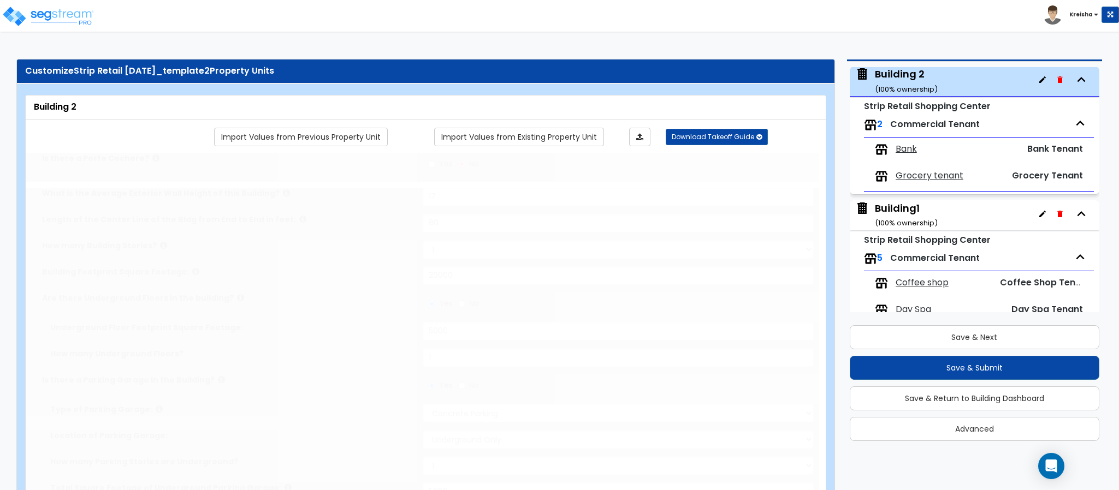
select select "8"
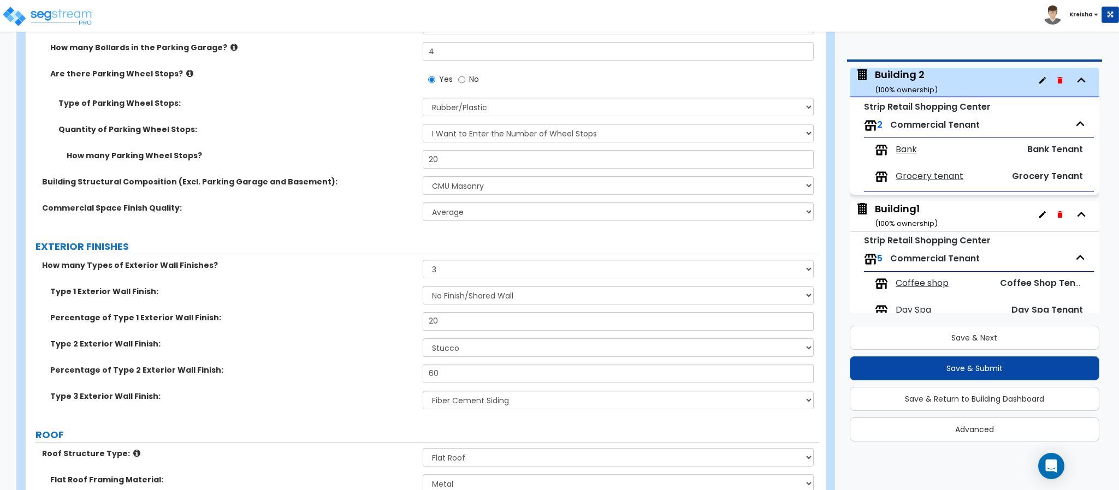
scroll to position [600, 0]
click at [890, 215] on div "Building1 ( 100 % ownership)" at bounding box center [906, 216] width 63 height 28
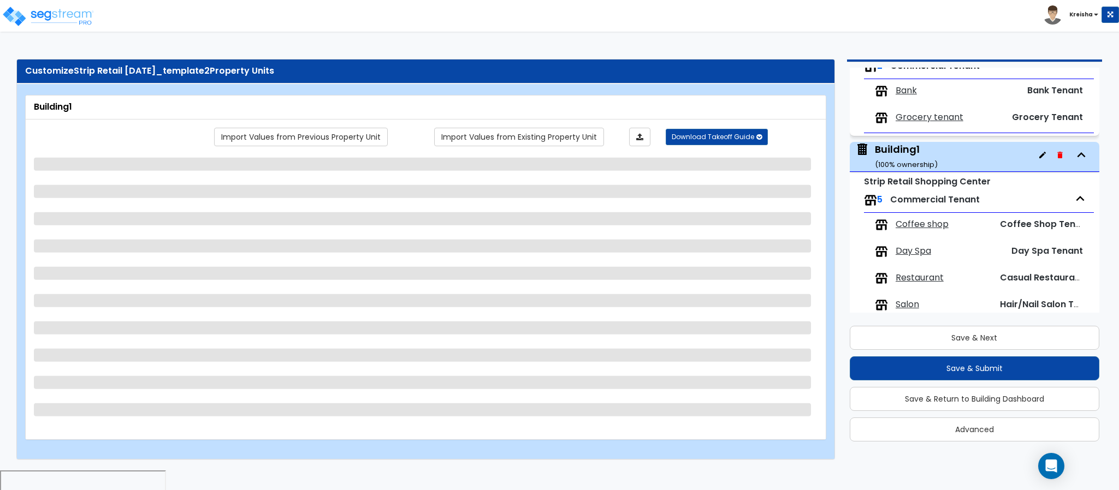
scroll to position [161, 0]
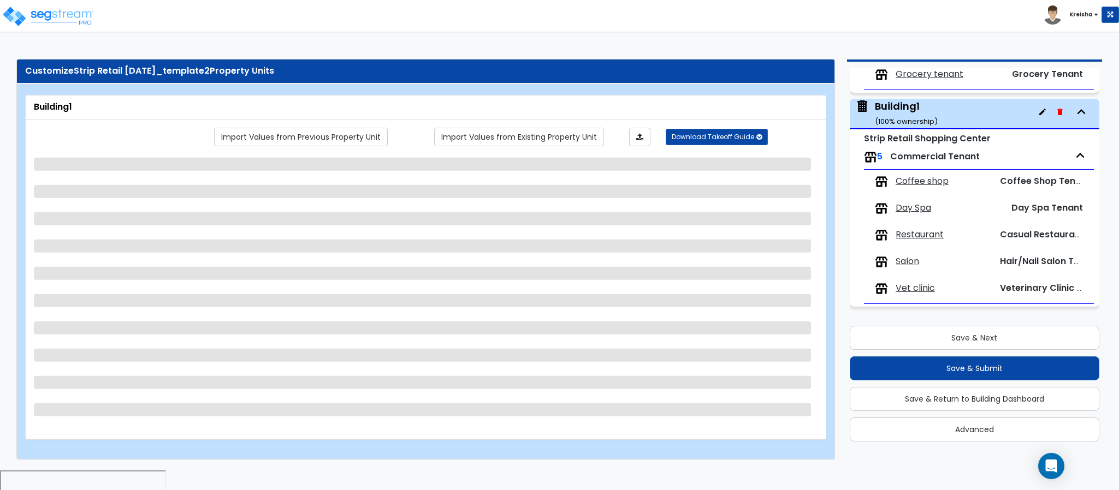
select select "1"
select select "2"
select select "8"
select select "5"
select select "2"
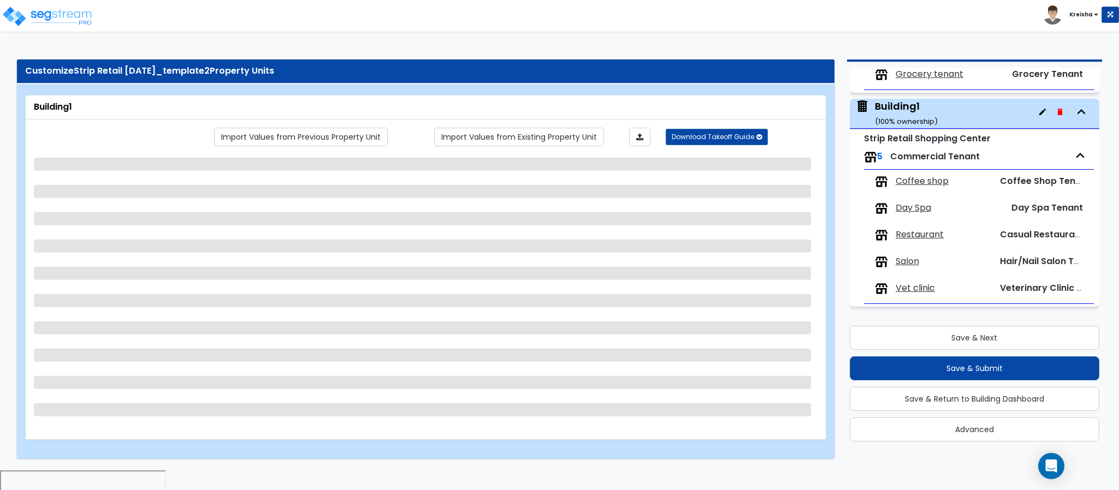
select select "1"
select select "3"
select select "2"
select select "1"
select select "2"
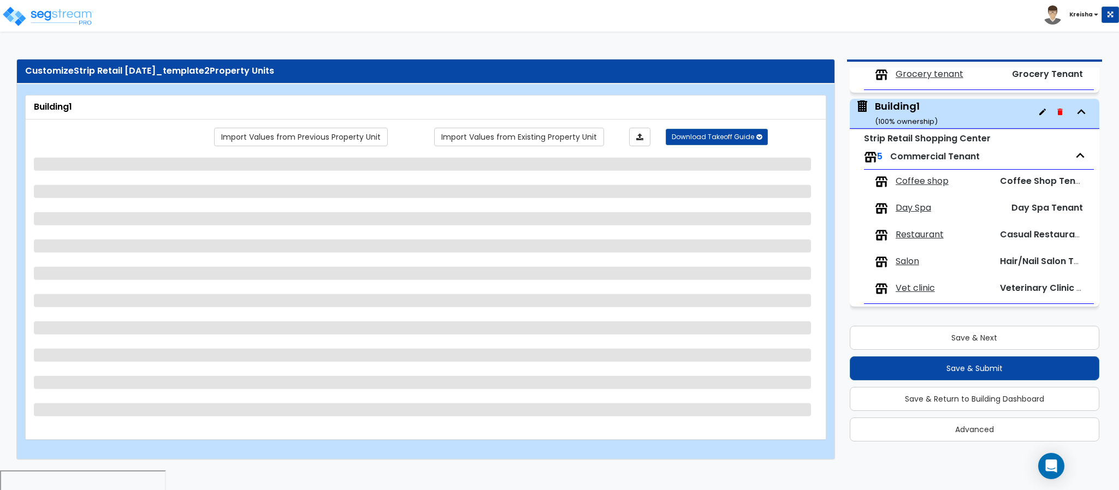
select select "2"
select select "3"
select select "2"
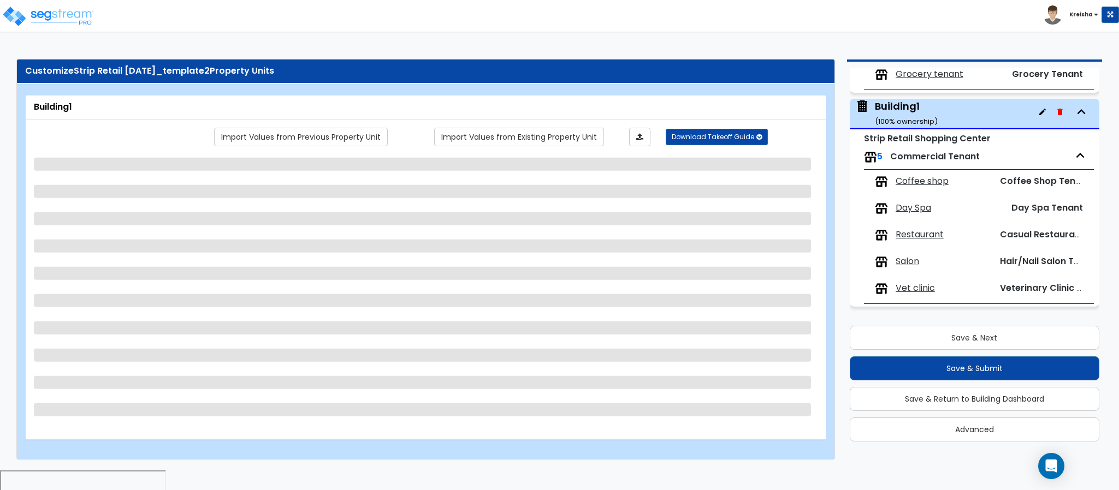
select select "2"
select select "1"
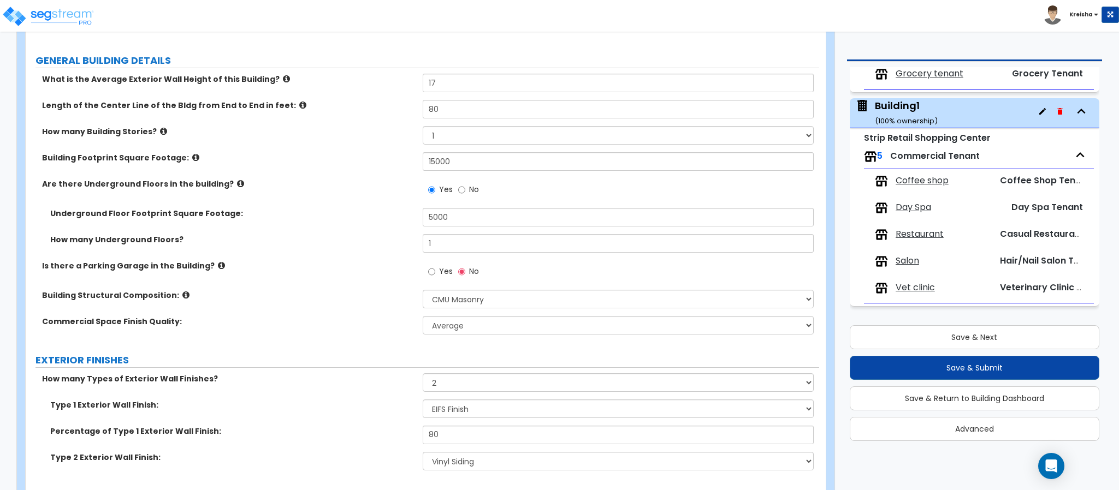
scroll to position [272, 0]
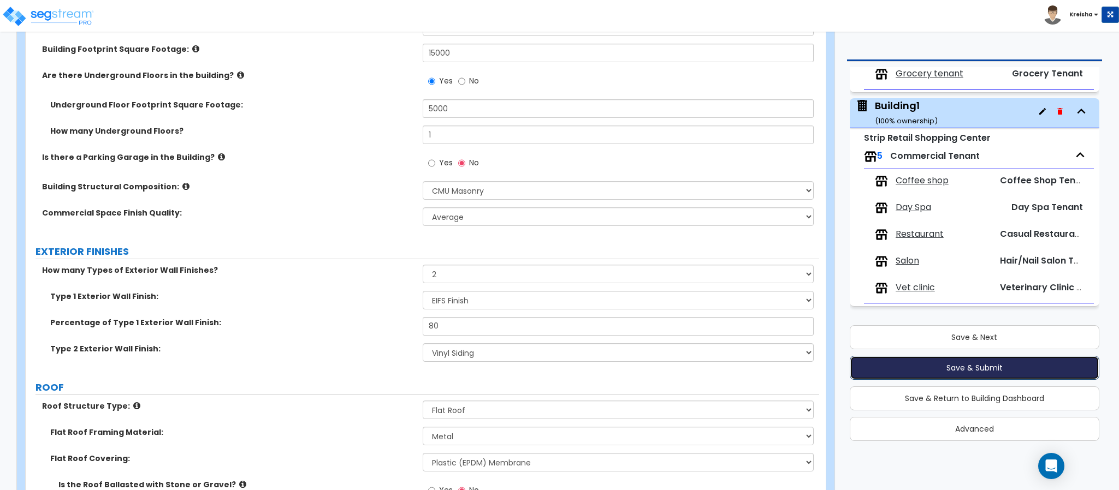
click at [931, 371] on button "Save & Submit" at bounding box center [975, 368] width 250 height 24
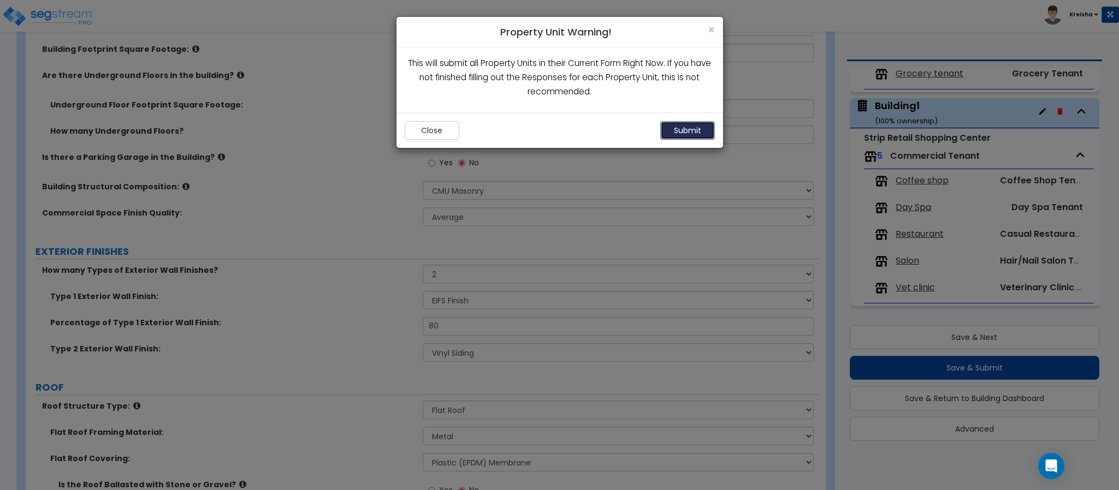
click at [679, 130] on button "Submit" at bounding box center [687, 130] width 55 height 19
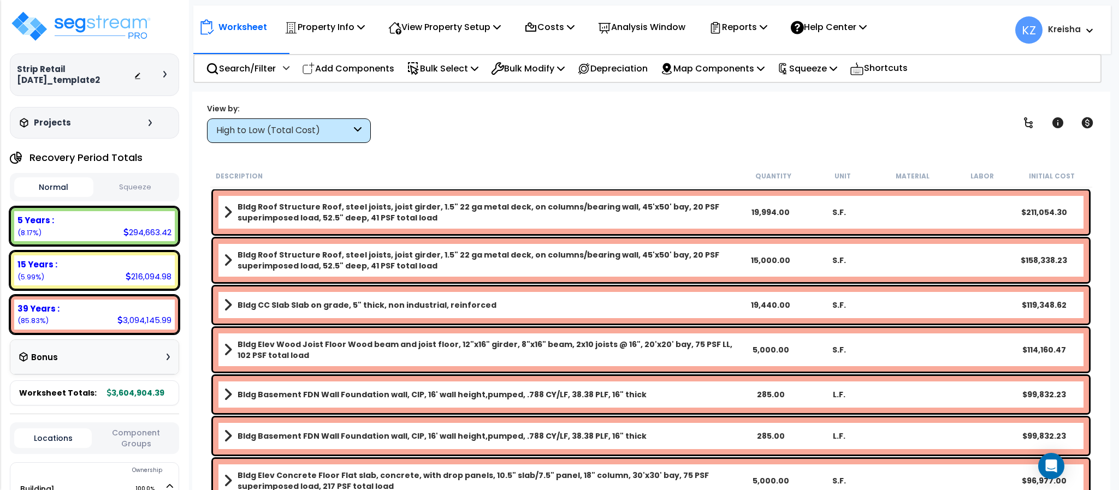
click at [965, 108] on div "View by: High to Low (Total Cost) High to Low (Total Cost)" at bounding box center [651, 123] width 896 height 40
click at [834, 131] on div "View by: High to Low (Total Cost) High to Low (Total Cost)" at bounding box center [651, 123] width 896 height 40
click at [460, 96] on div "Worksheet Property Info Property Setup Add Property Unit Template property Clon…" at bounding box center [650, 337] width 917 height 490
click at [247, 66] on p "Search/Filter" at bounding box center [241, 68] width 70 height 15
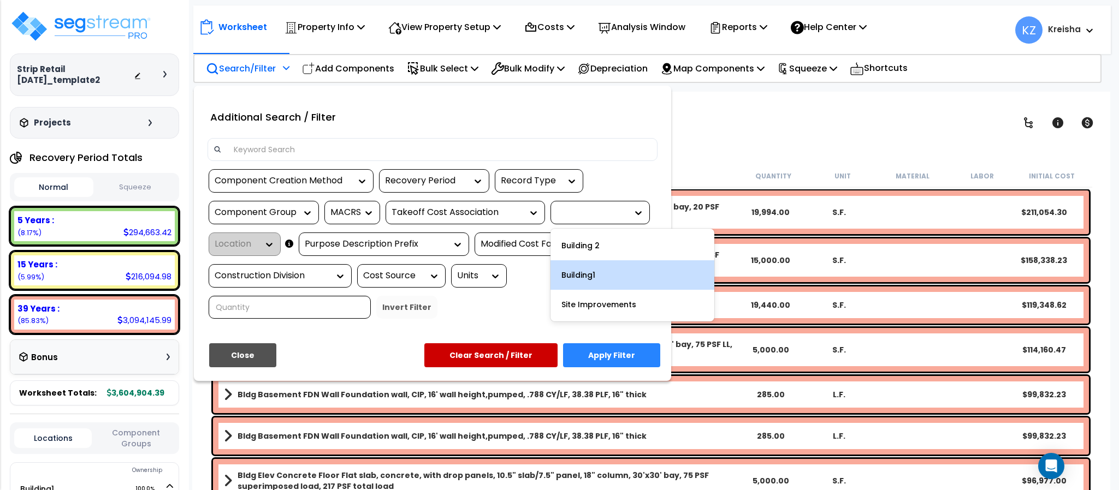
click at [573, 268] on div "Building1" at bounding box center [632, 274] width 164 height 29
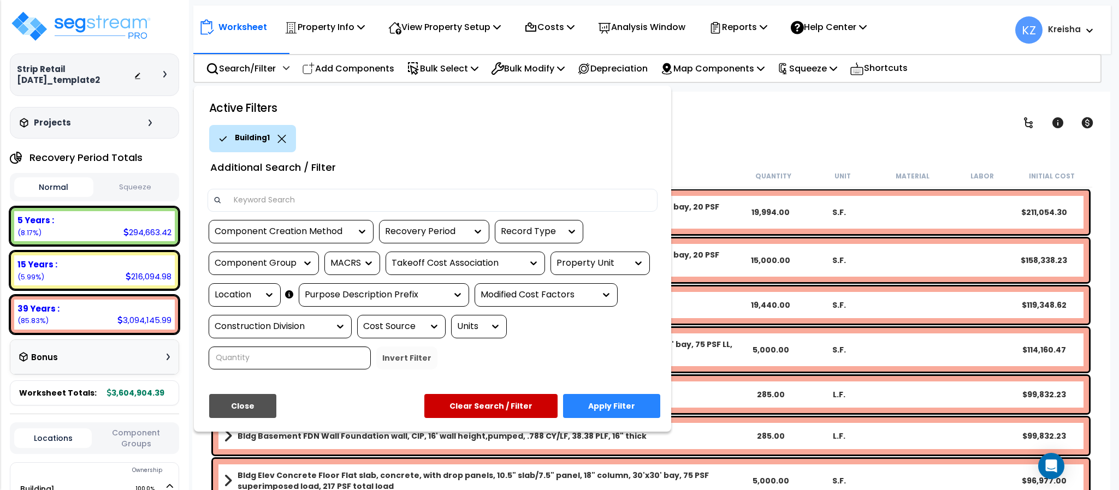
click at [601, 405] on button "Apply Filter" at bounding box center [611, 406] width 97 height 24
click at [780, 131] on div "Clear Filters" at bounding box center [688, 131] width 609 height 0
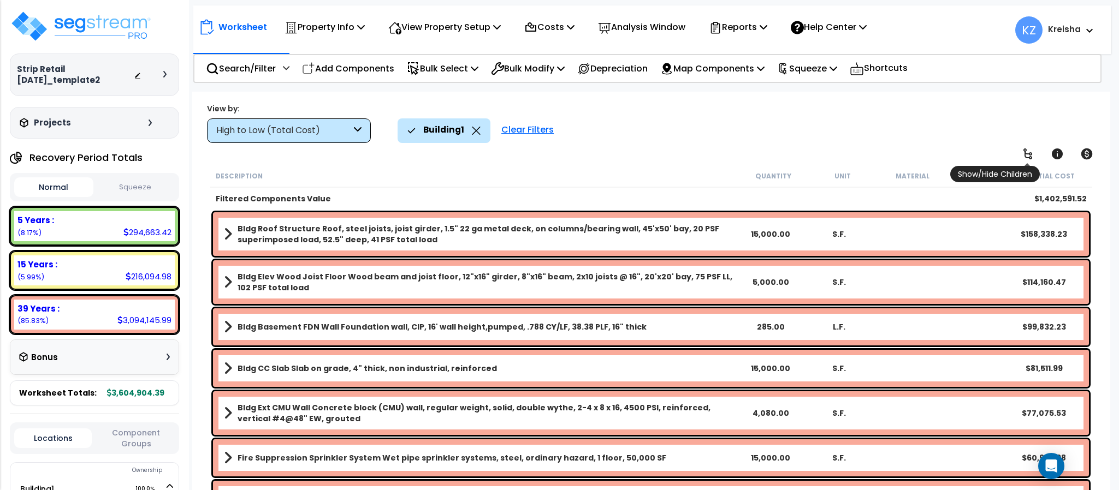
click at [1021, 152] on icon at bounding box center [1027, 153] width 13 height 13
drag, startPoint x: 1021, startPoint y: 152, endPoint x: 686, endPoint y: 152, distance: 334.2
click at [1021, 151] on icon at bounding box center [1027, 153] width 13 height 13
click at [371, 133] on div "View by: High to Low (Total Cost) High to Low (Total Cost)" at bounding box center [295, 123] width 177 height 40
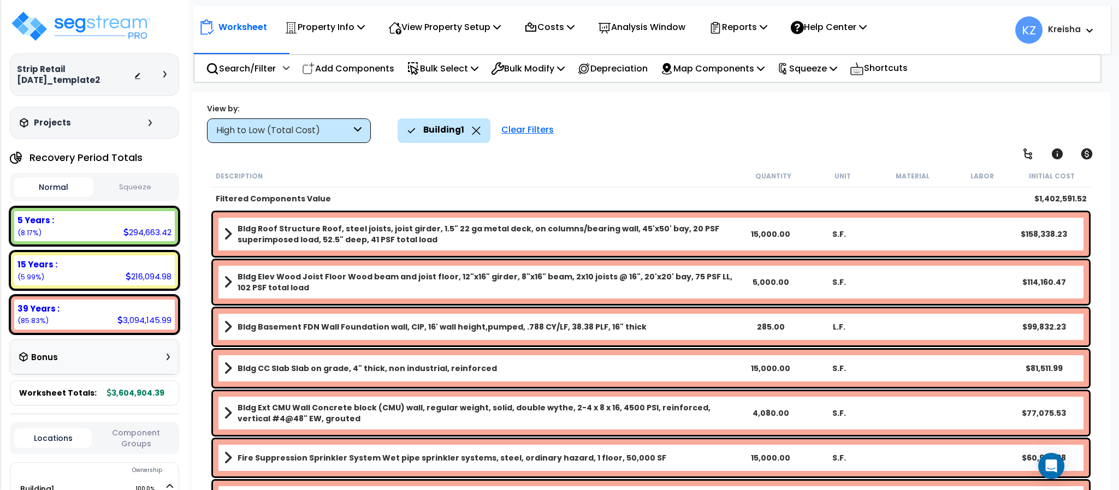
click at [335, 127] on div "High to Low (Total Cost)" at bounding box center [283, 131] width 135 height 13
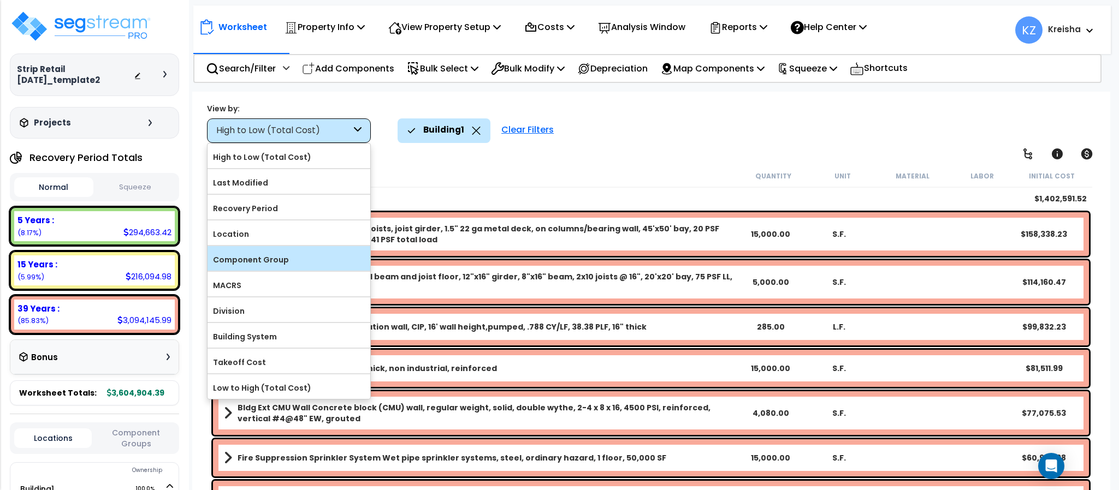
click at [265, 262] on label "Component Group" at bounding box center [289, 260] width 163 height 16
click at [0, 0] on input "Component Group" at bounding box center [0, 0] width 0 height 0
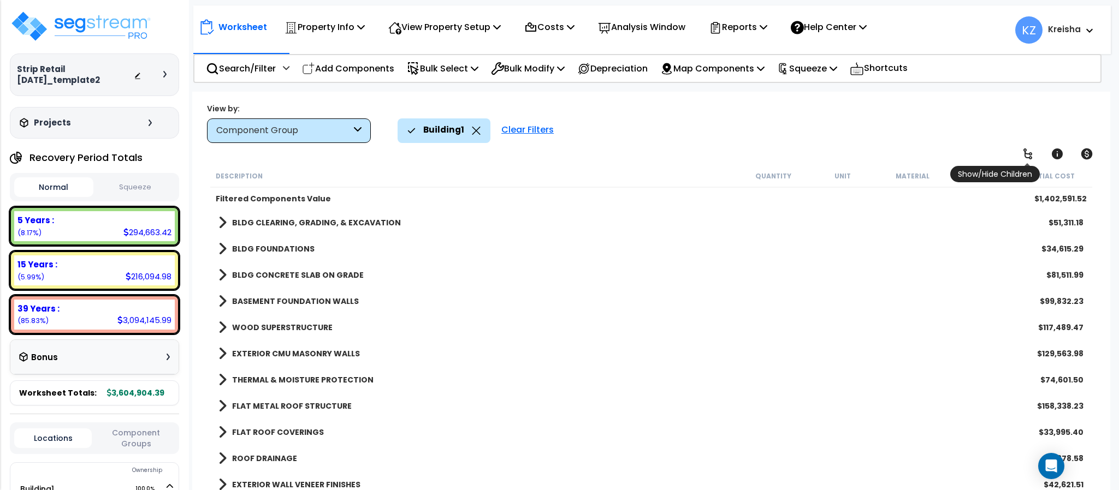
click at [1027, 151] on icon at bounding box center [1027, 153] width 13 height 13
drag, startPoint x: 1027, startPoint y: 151, endPoint x: 799, endPoint y: 139, distance: 228.0
click at [1027, 150] on icon at bounding box center [1027, 153] width 13 height 13
click at [1024, 156] on icon at bounding box center [1027, 153] width 13 height 13
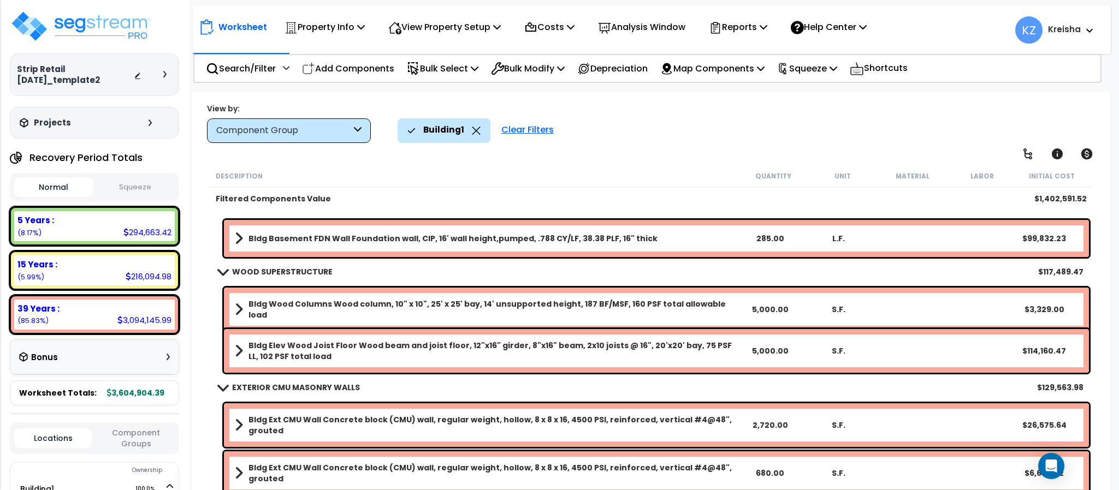
scroll to position [164, 0]
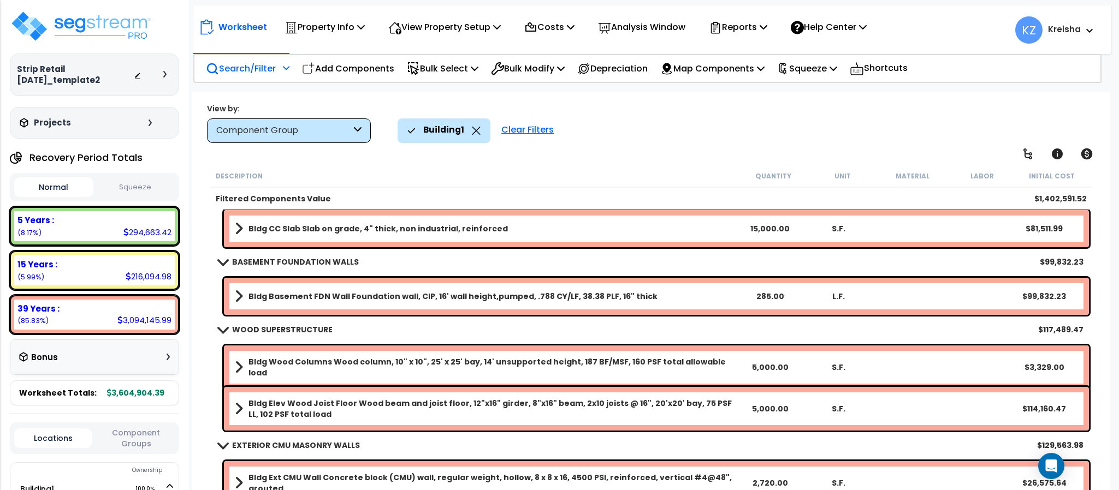
click at [282, 74] on div at bounding box center [284, 71] width 9 height 19
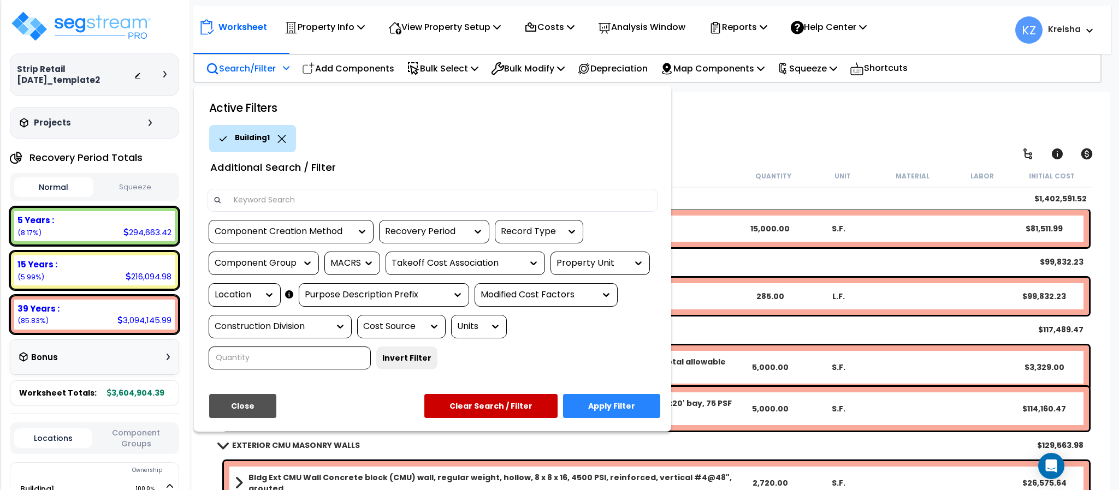
click at [641, 265] on icon at bounding box center [638, 263] width 11 height 11
click at [577, 400] on button "Apply Filter" at bounding box center [611, 406] width 97 height 24
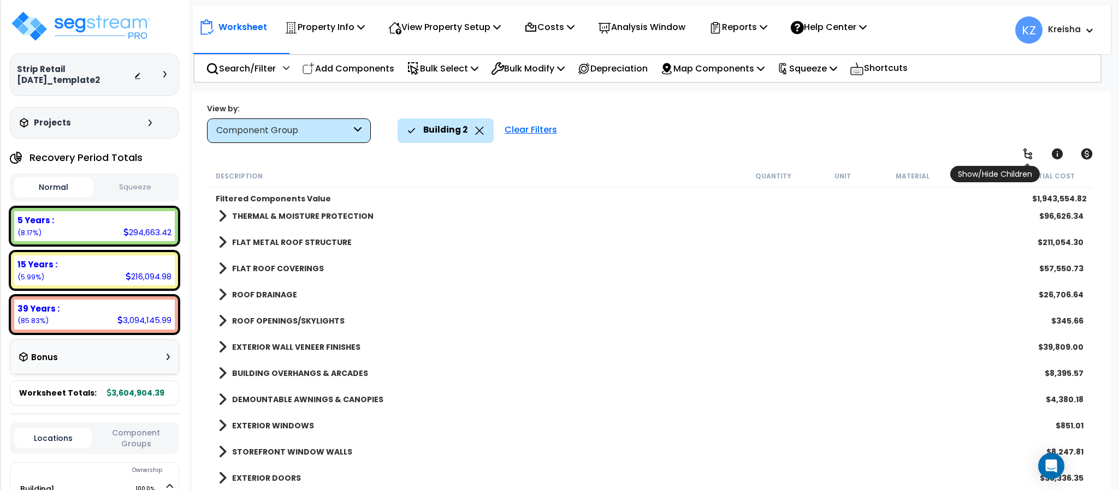
click at [1028, 154] on icon at bounding box center [1027, 154] width 9 height 11
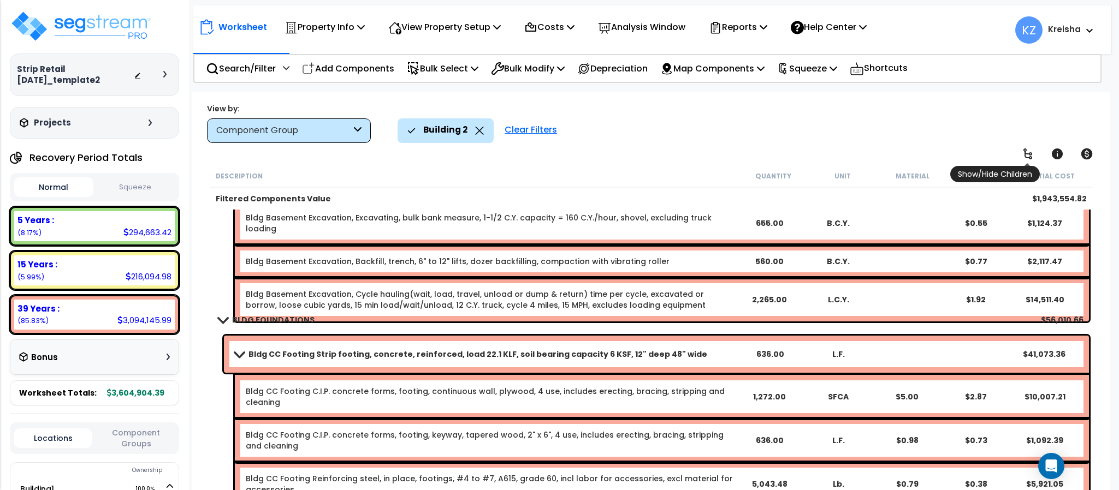
click at [1028, 154] on icon at bounding box center [1027, 154] width 9 height 11
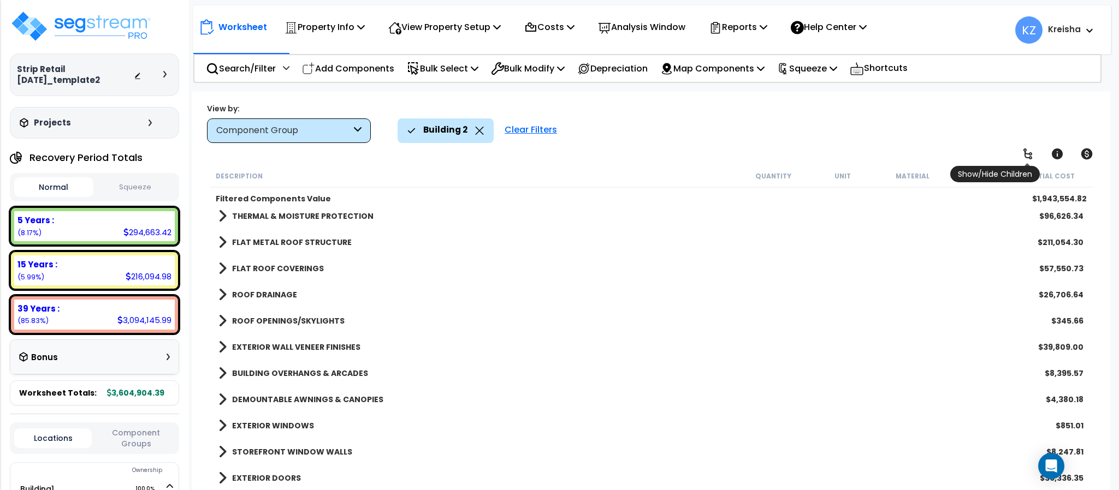
click at [1028, 154] on icon at bounding box center [1027, 154] width 9 height 11
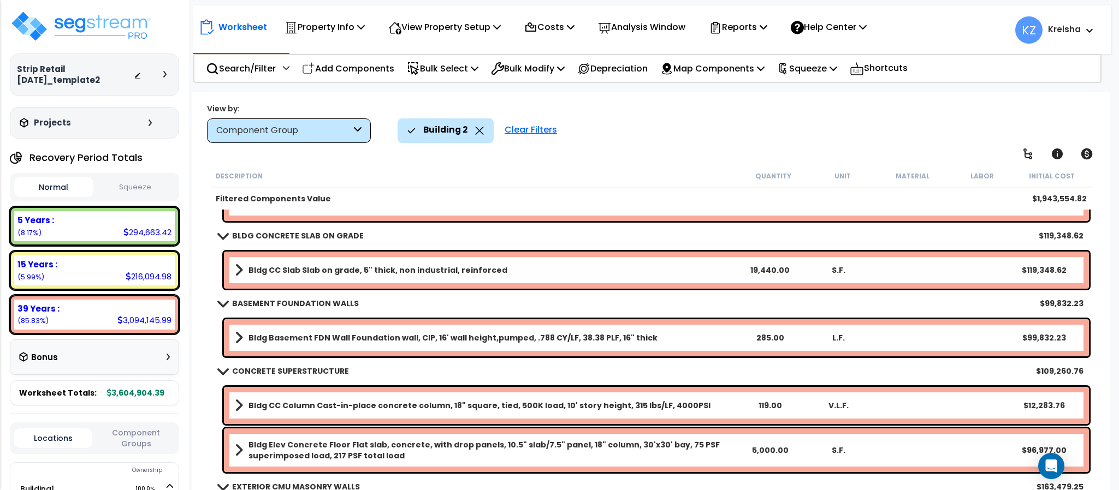
scroll to position [218, 0]
